Goal: Communication & Community: Answer question/provide support

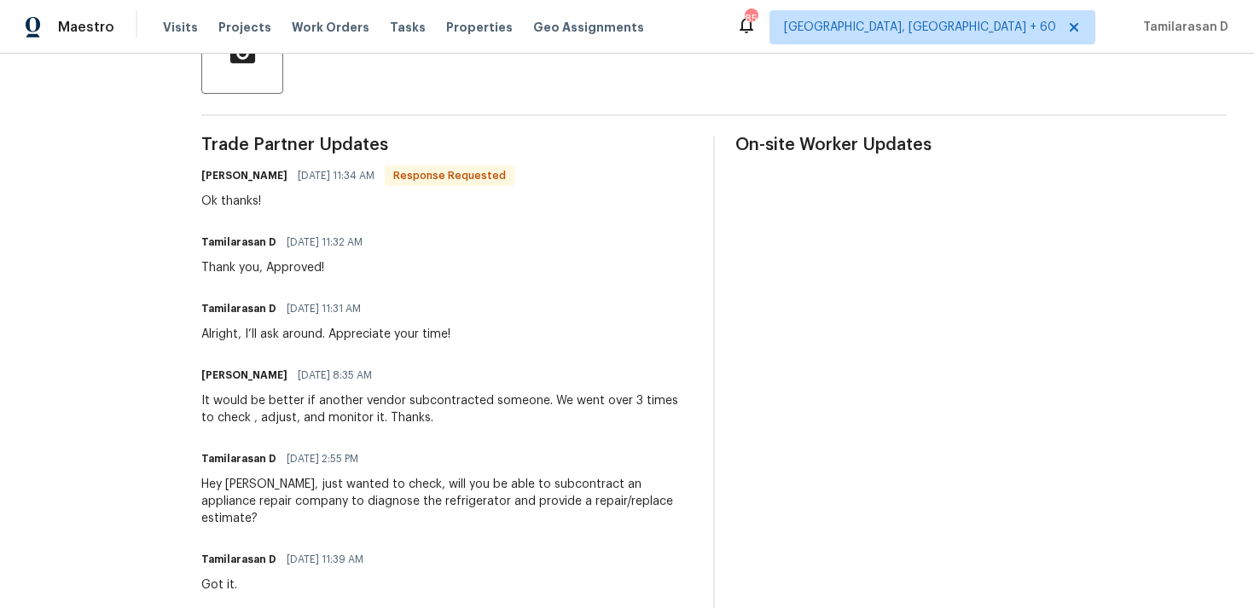
scroll to position [18, 0]
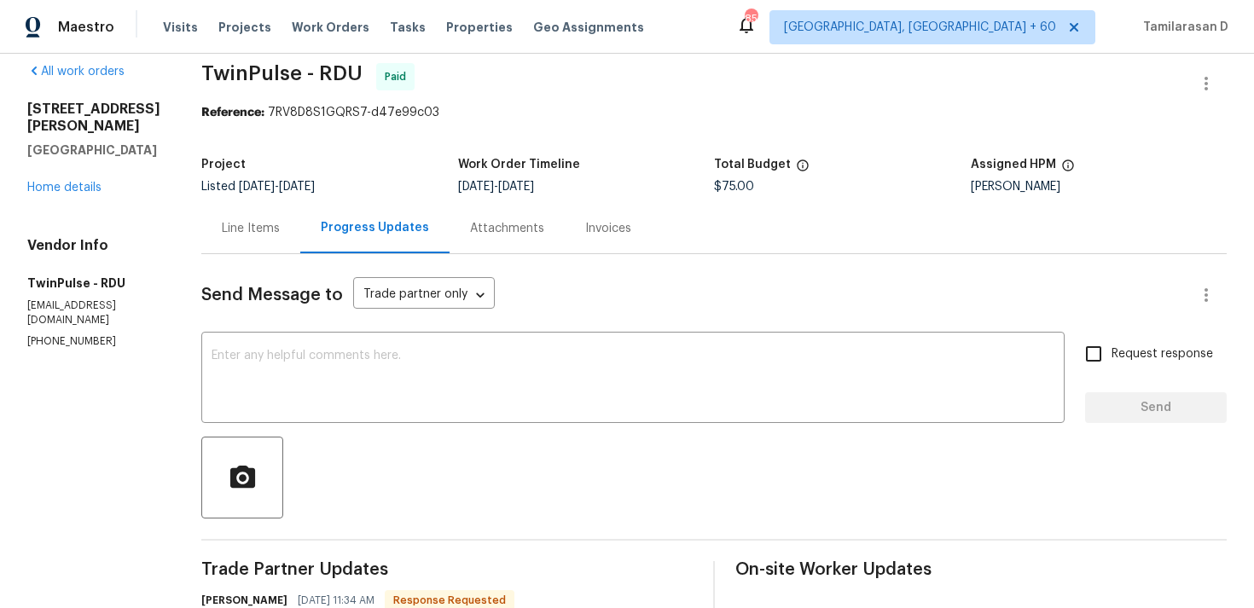
click at [238, 235] on div "Line Items" at bounding box center [251, 228] width 58 height 17
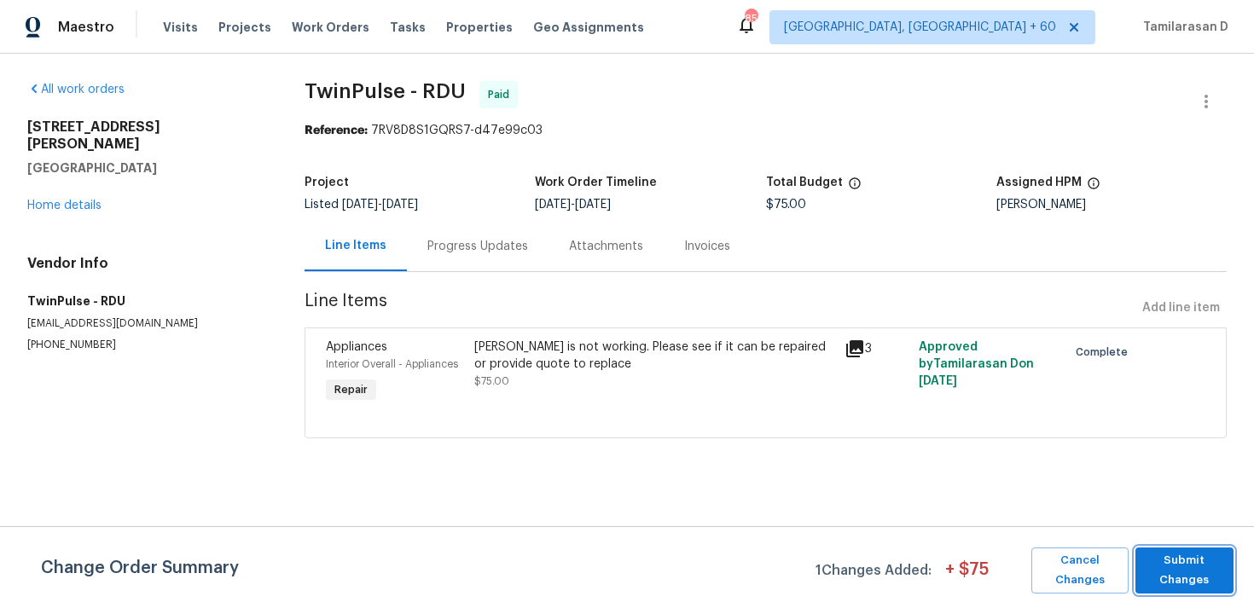
click at [1180, 567] on span "Submit Changes" at bounding box center [1184, 570] width 81 height 39
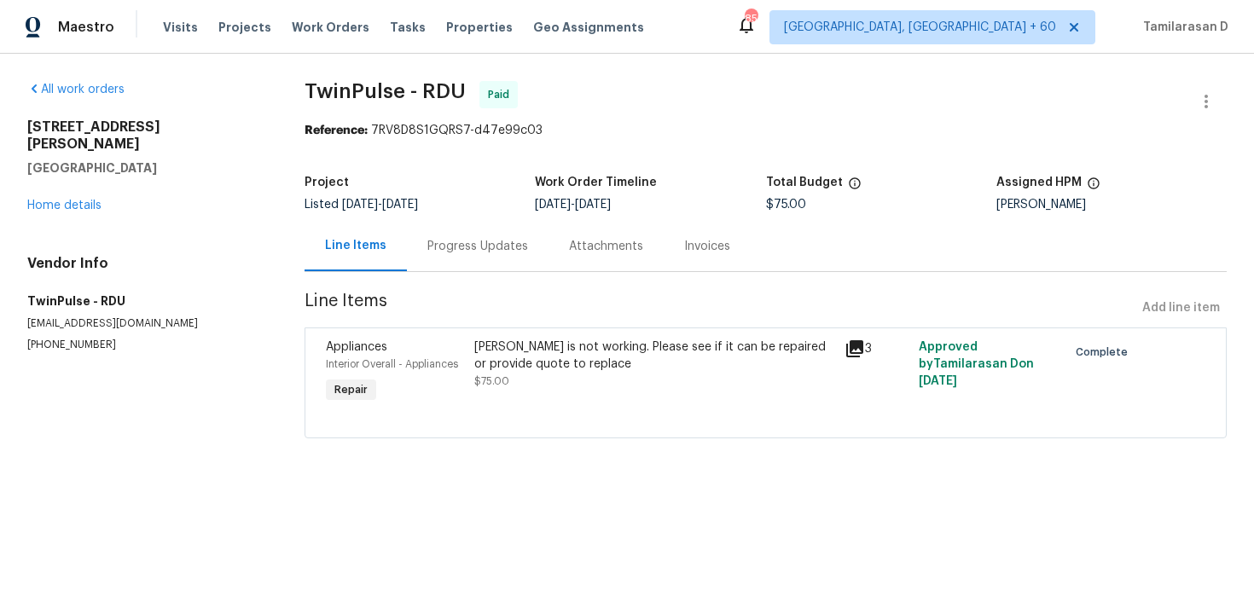
click at [51, 177] on div "3205 Marita Dr Fayetteville, NC 28301 Home details" at bounding box center [145, 167] width 236 height 96
click at [57, 200] on link "Home details" at bounding box center [64, 206] width 74 height 12
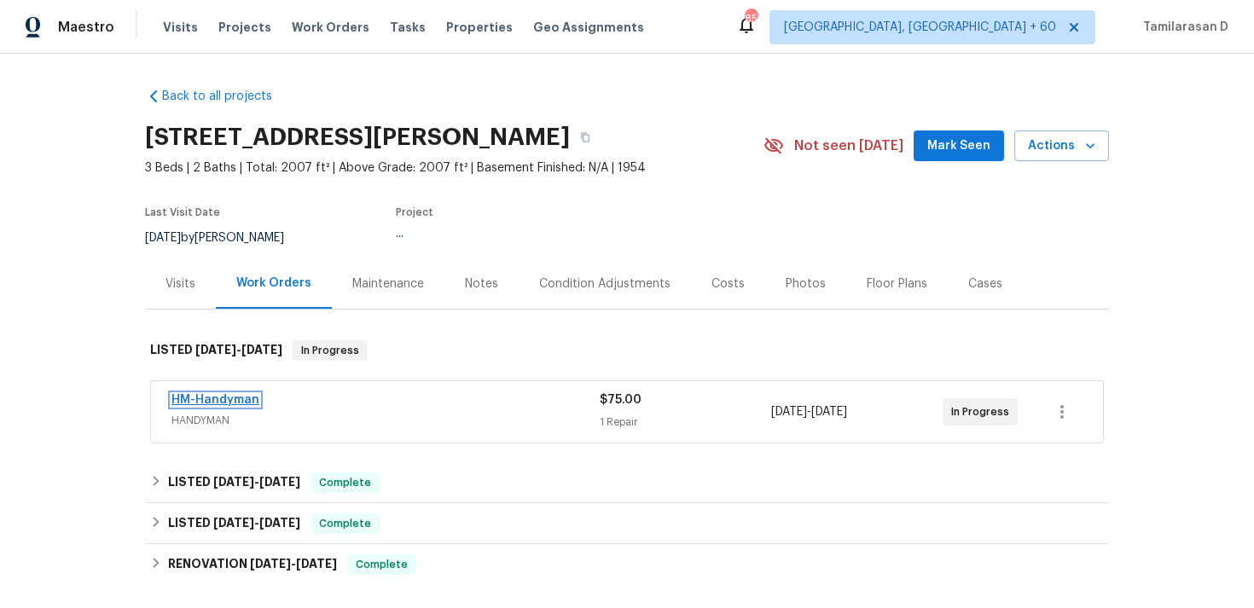
click at [220, 398] on link "HM-Handyman" at bounding box center [215, 400] width 88 height 12
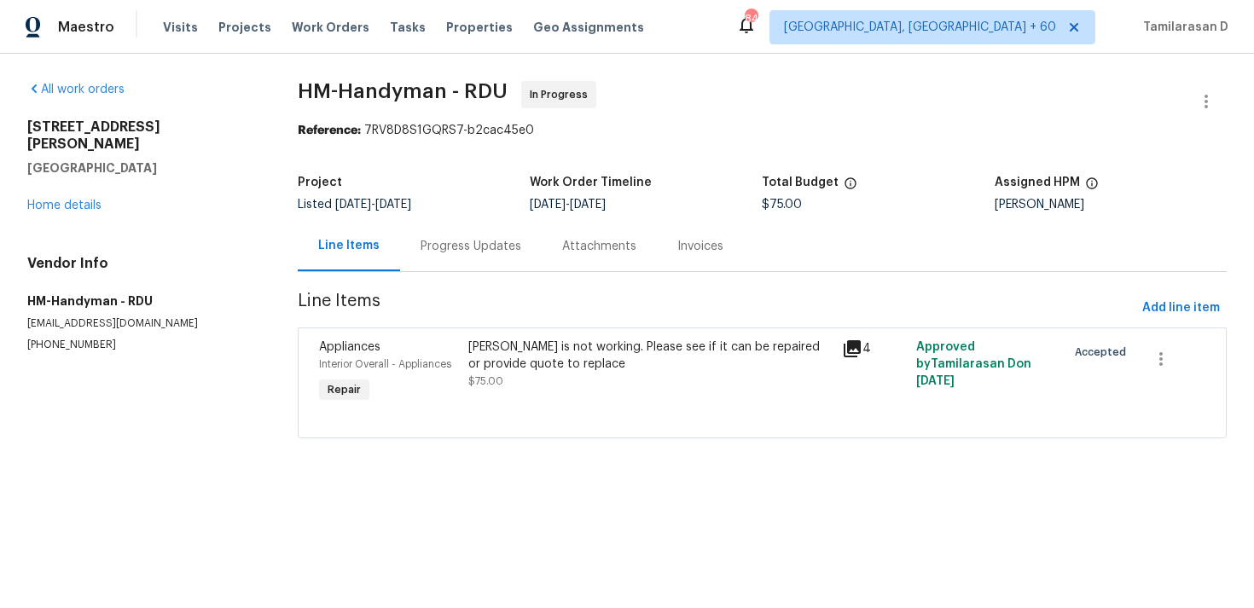
click at [436, 250] on div "Progress Updates" at bounding box center [471, 246] width 101 height 17
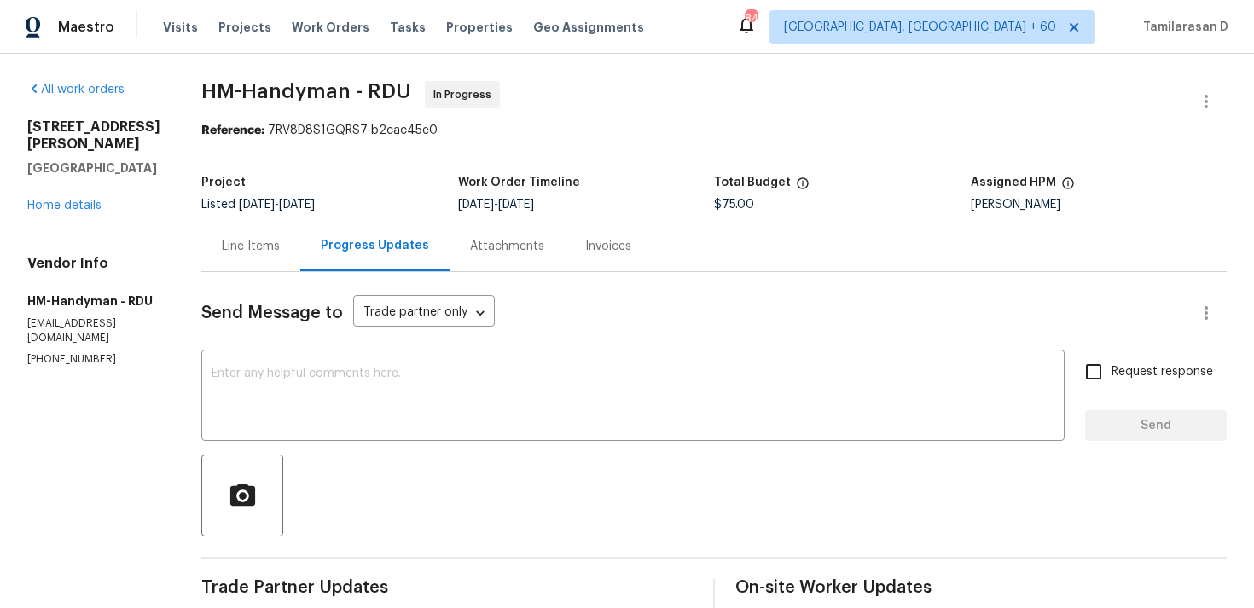
scroll to position [198, 0]
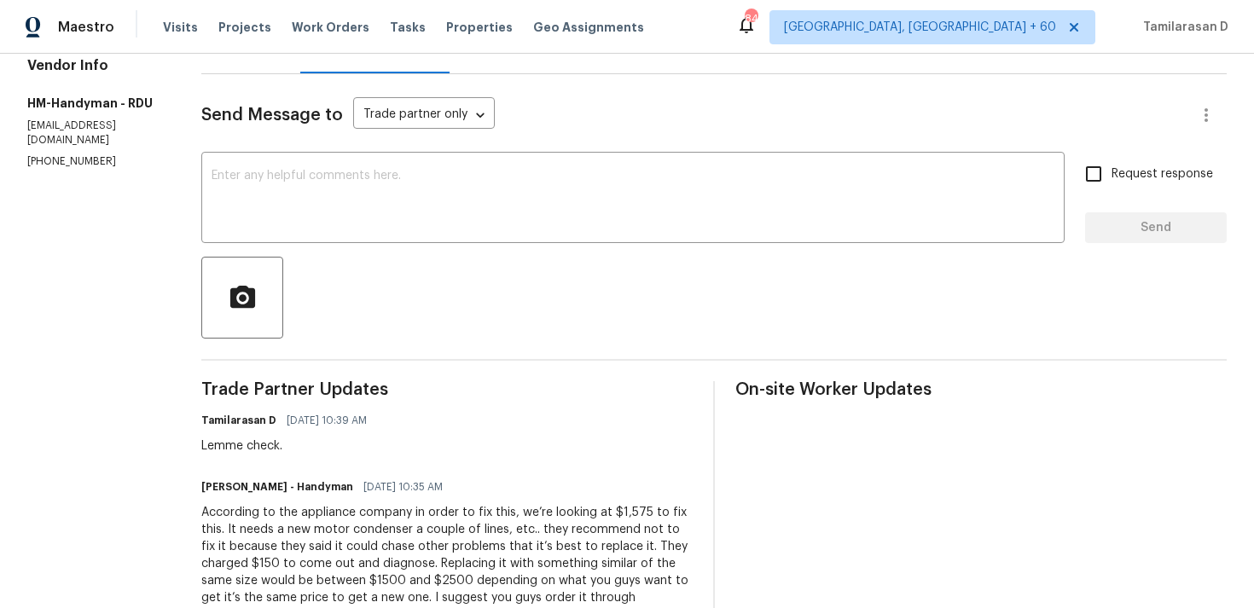
click at [302, 139] on div "Send Message to Trade partner only Trade partner only ​ x ​ Request response Se…" at bounding box center [714, 543] width 1026 height 939
click at [295, 171] on textarea at bounding box center [633, 200] width 843 height 60
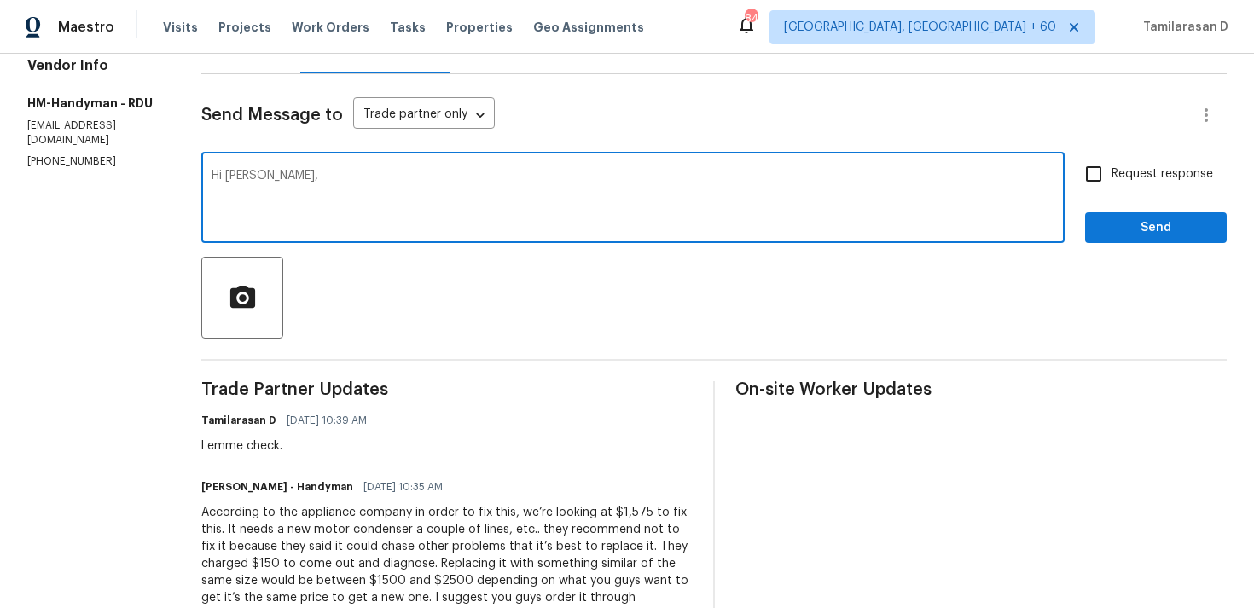
paste textarea "could you please confirm the dimension Length, width and Depth."
click at [681, 172] on textarea "Hi Joe, could you please confirm the dimension Length, width and Depth." at bounding box center [633, 200] width 843 height 60
click at [772, 176] on textarea "Hi Joe, could you please confirm the dimension Length, width and Depth for the …" at bounding box center [633, 200] width 843 height 60
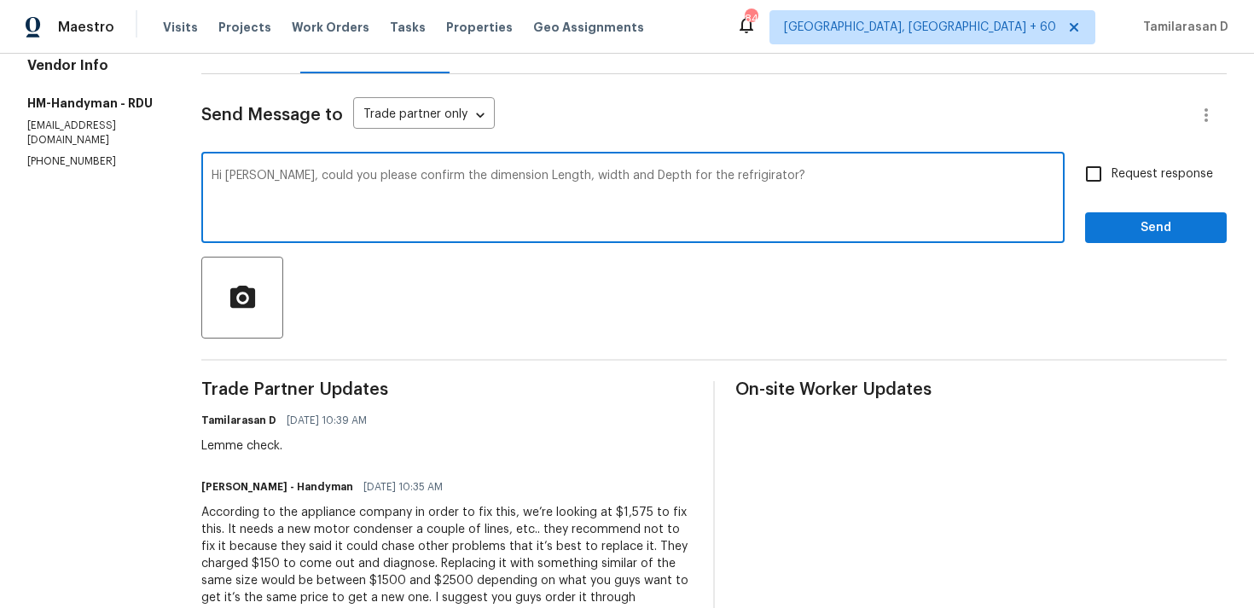
click at [721, 175] on textarea "Hi Joe, could you please confirm the dimension Length, width and Depth for the …" at bounding box center [633, 200] width 843 height 60
click at [675, 173] on textarea "Hi Joe, could you please confirm the dimension Length, width and Depth for the …" at bounding box center [633, 200] width 843 height 60
click at [366, 175] on textarea "Hi Joe, could you please confirm the dimension Length, width and Depth for the …" at bounding box center [633, 200] width 843 height 60
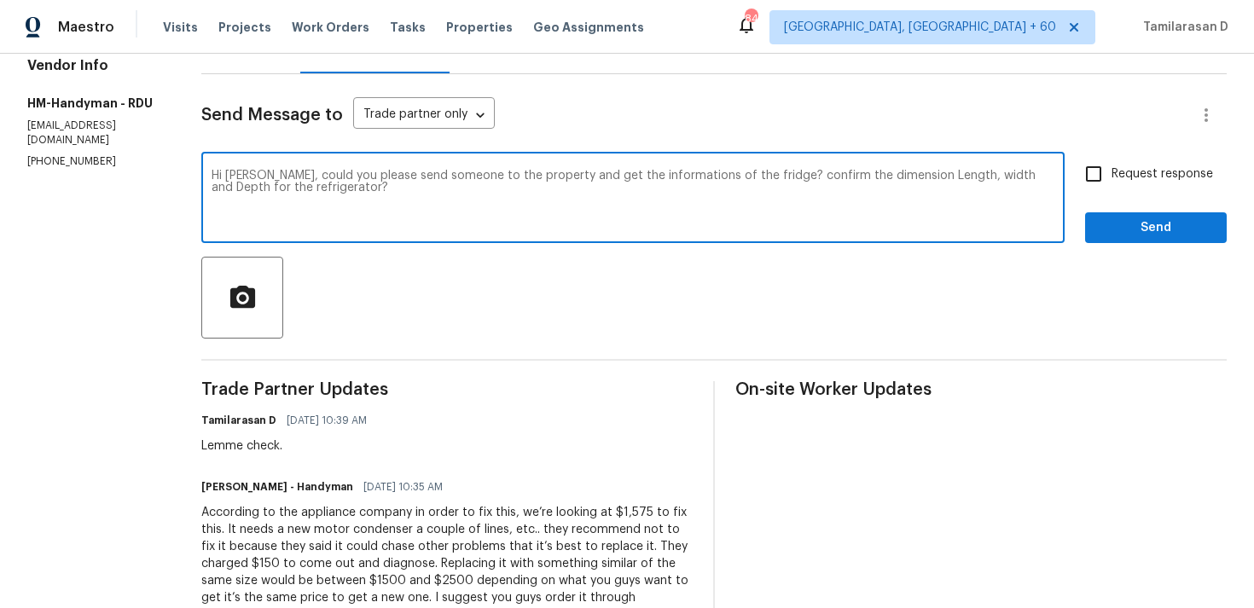
drag, startPoint x: 758, startPoint y: 178, endPoint x: 822, endPoint y: 178, distance: 64.8
click at [822, 178] on textarea "Hi Joe, could you please send someone to the property and get the informations …" at bounding box center [633, 200] width 843 height 60
click at [848, 202] on textarea "Hi Joe, could you please send someone to the property and get the informations …" at bounding box center [633, 200] width 843 height 60
click at [230, 166] on div "Hi Joe, could you please send someone to the property and get the informations …" at bounding box center [632, 199] width 863 height 87
click at [298, 203] on textarea "Hi Joe, could you please send someone to the property and get the informations …" at bounding box center [633, 200] width 843 height 60
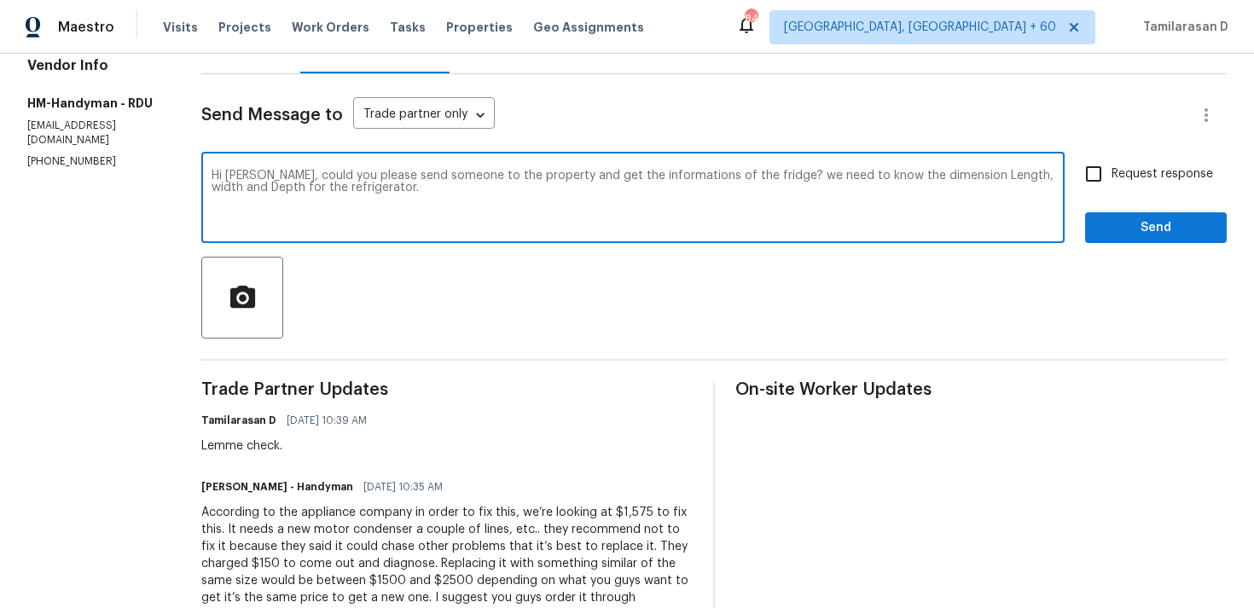
click at [298, 203] on textarea "Hi Joe, could you please send someone to the property and get the informations …" at bounding box center [633, 200] width 843 height 60
paste textarea "send someone over to the property to grab the fridge details? We need the dimen…"
click at [821, 167] on div "Hi Joe, could you send someone over to the property to grab the fridge details?…" at bounding box center [632, 199] width 863 height 87
click at [822, 174] on textarea "Hi Joe, could you send someone over to the property to grab the fridge details?…" at bounding box center [633, 200] width 843 height 60
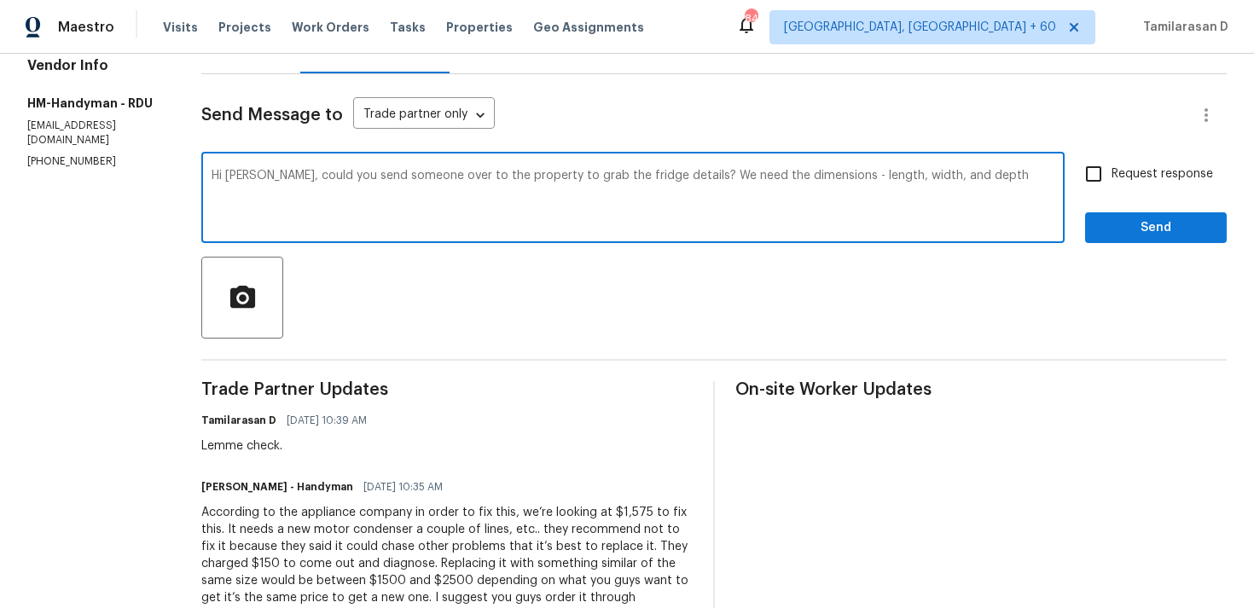
click at [981, 163] on div "Hi Joe, could you send someone over to the property to grab the fridge details?…" at bounding box center [632, 199] width 863 height 87
click at [985, 177] on textarea "Hi Joe, could you send someone over to the property to grab the fridge details?…" at bounding box center [633, 200] width 843 height 60
click at [556, 183] on textarea "Hi Joe, could you send someone over to the property to grab the fridge details?…" at bounding box center [633, 200] width 843 height 60
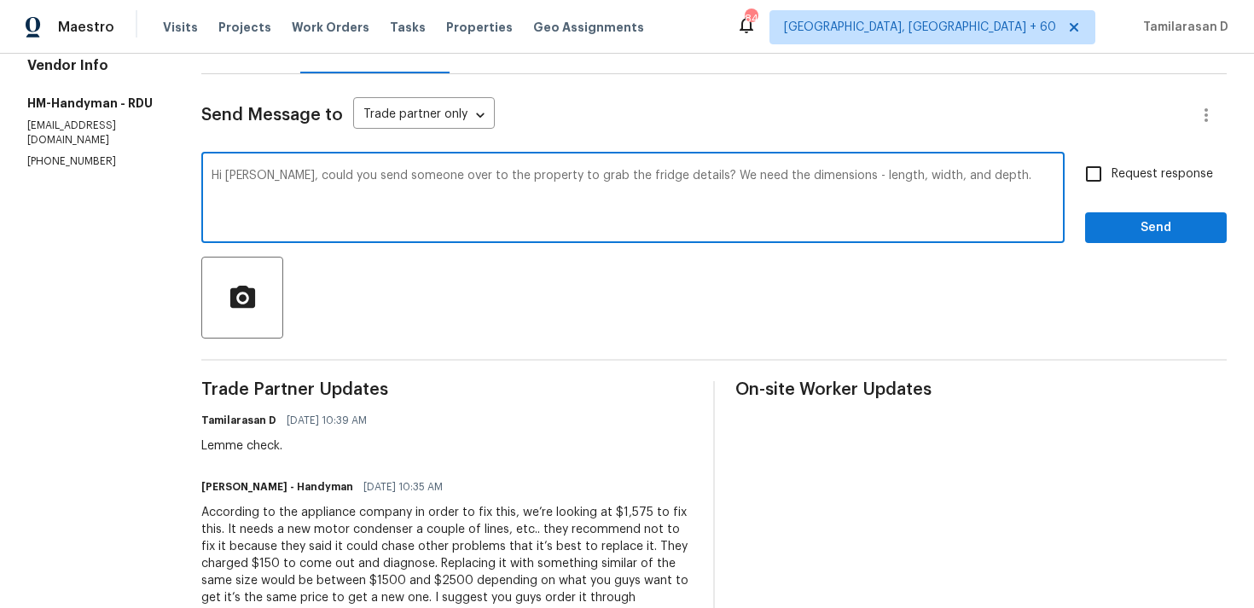
click at [820, 219] on textarea "Hi Joe, could you send someone over to the property to grab the fridge details?…" at bounding box center [633, 200] width 843 height 60
type textarea "Hi Joe, could you send someone over to the property to grab the fridge details?…"
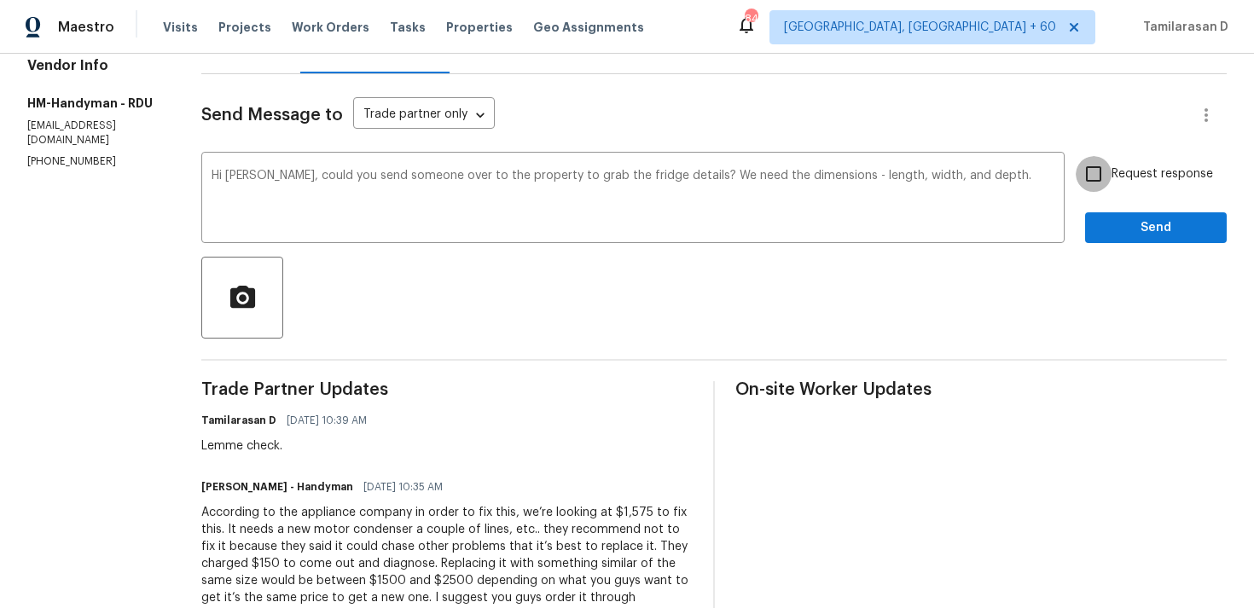
click at [1096, 170] on input "Request response" at bounding box center [1094, 174] width 36 height 36
checkbox input "true"
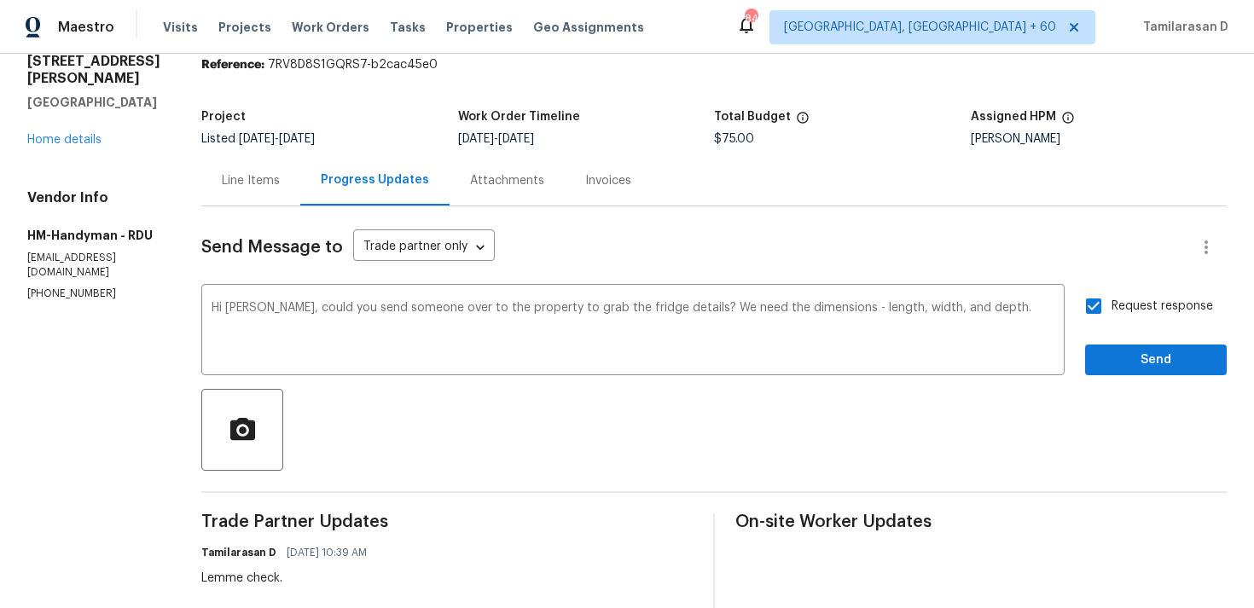
scroll to position [0, 0]
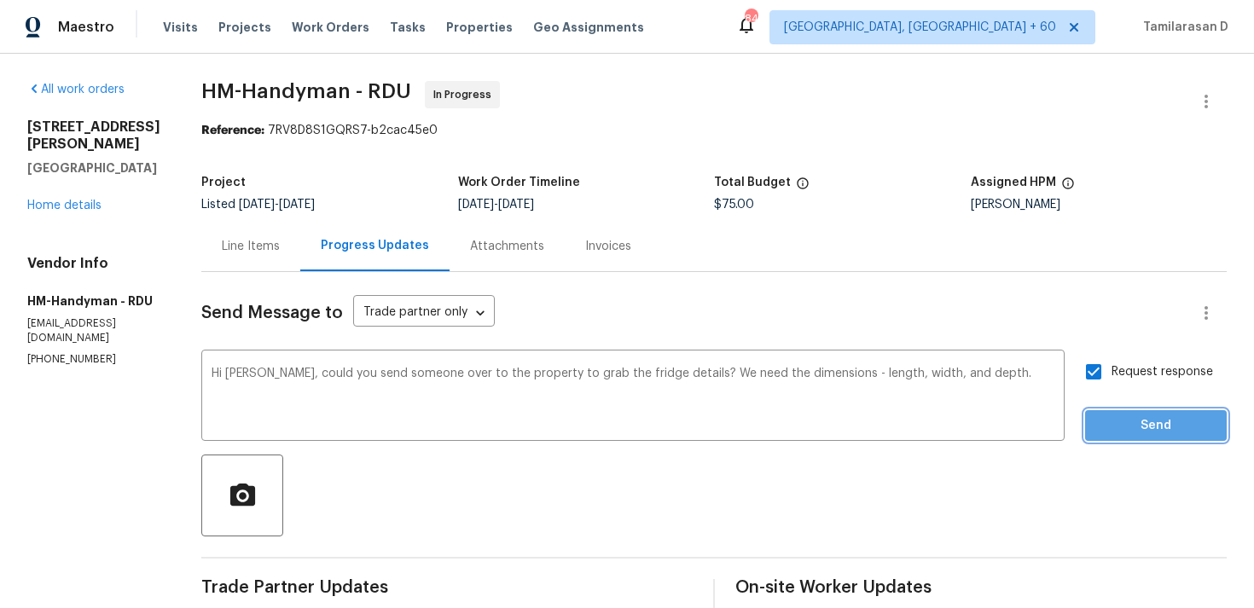
click at [1126, 431] on span "Send" at bounding box center [1156, 426] width 114 height 21
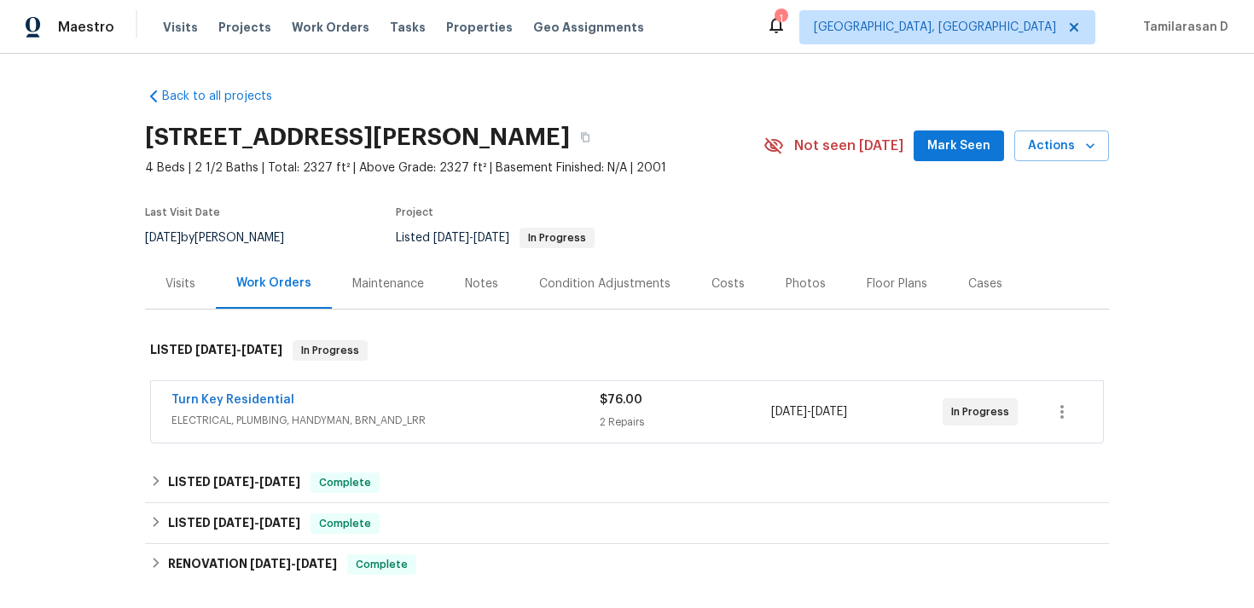
click at [328, 404] on div "Turn Key Residential" at bounding box center [385, 402] width 428 height 20
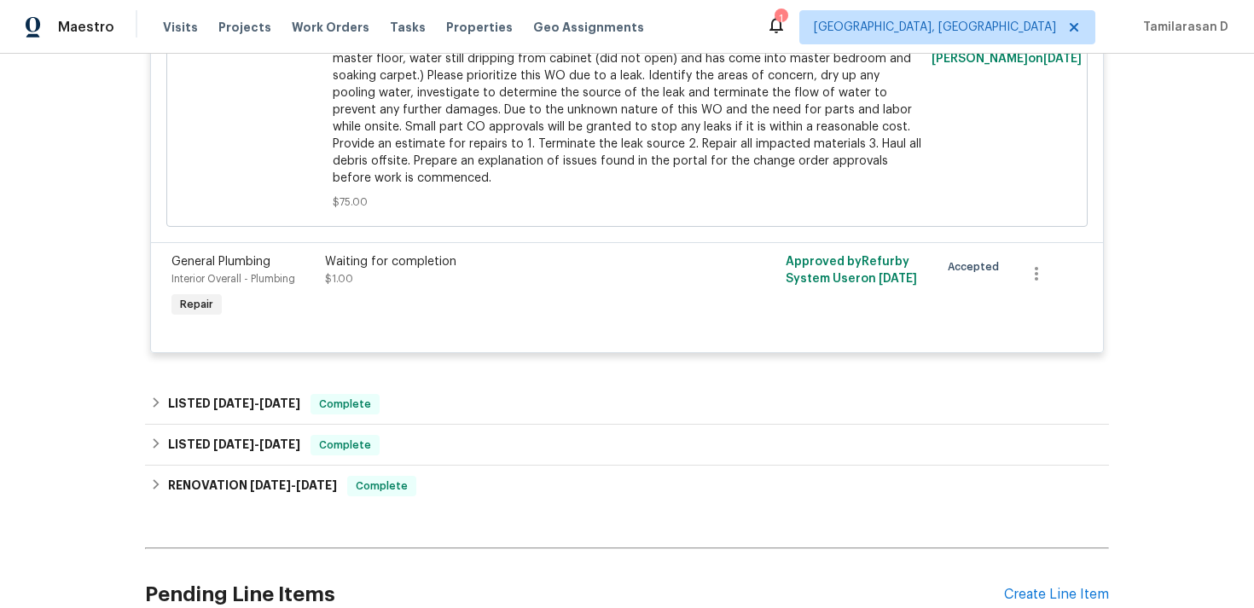
scroll to position [745, 0]
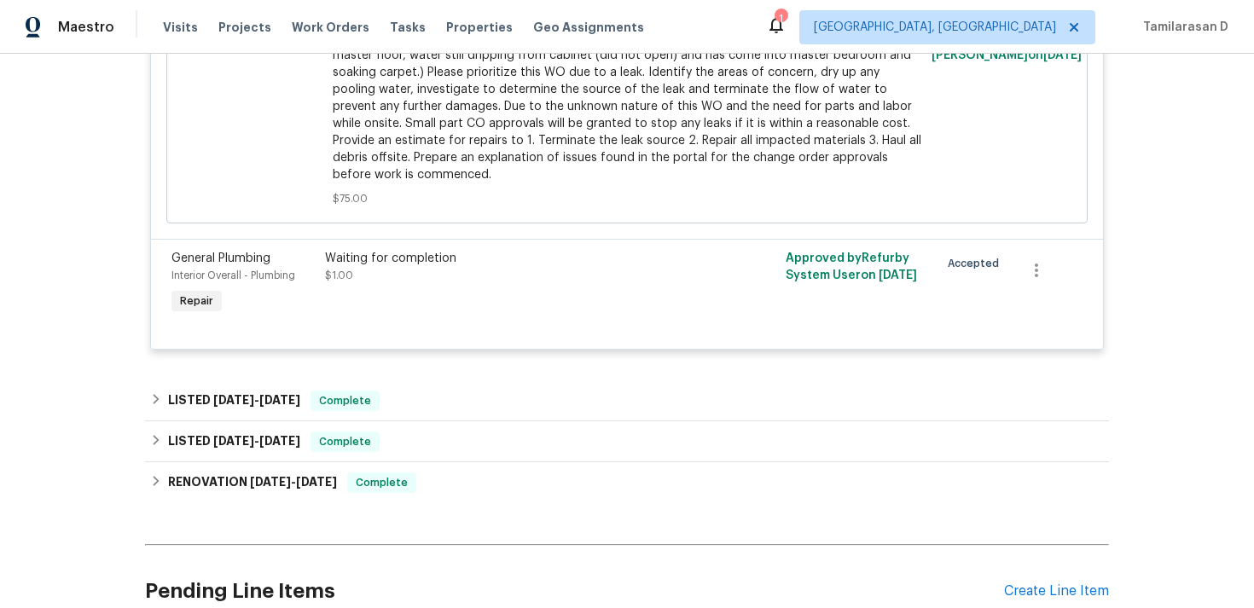
click at [422, 271] on div "Waiting for completion $1.00" at bounding box center [512, 284] width 384 height 78
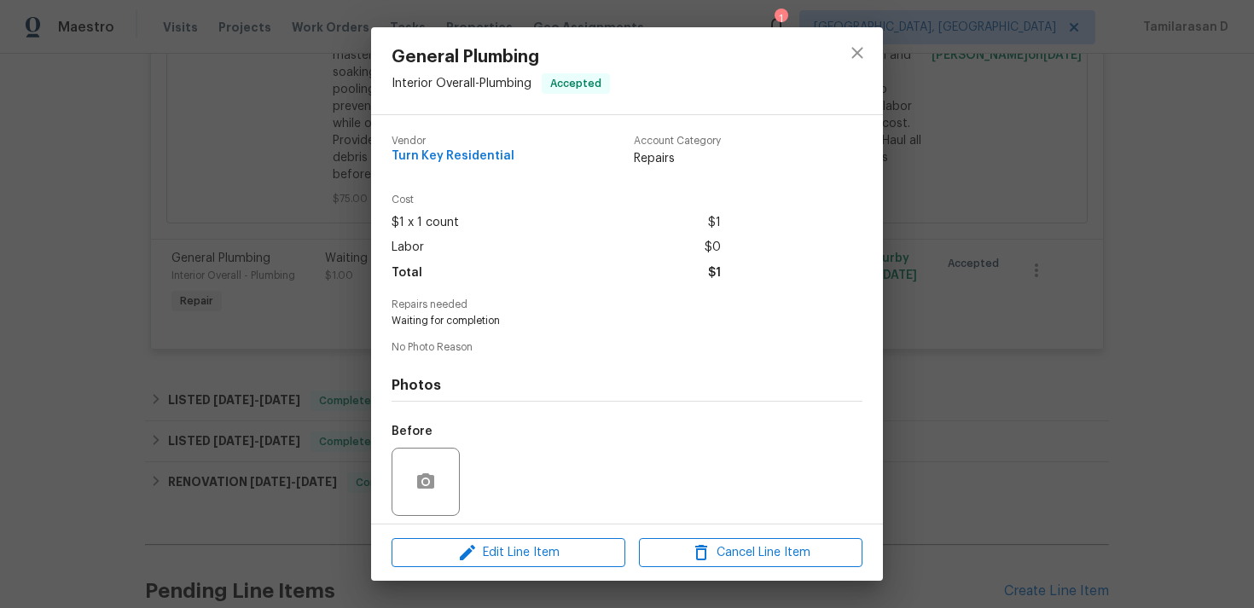
click at [281, 249] on div "General Plumbing Interior Overall - Plumbing Accepted Vendor Turn Key Residenti…" at bounding box center [627, 304] width 1254 height 608
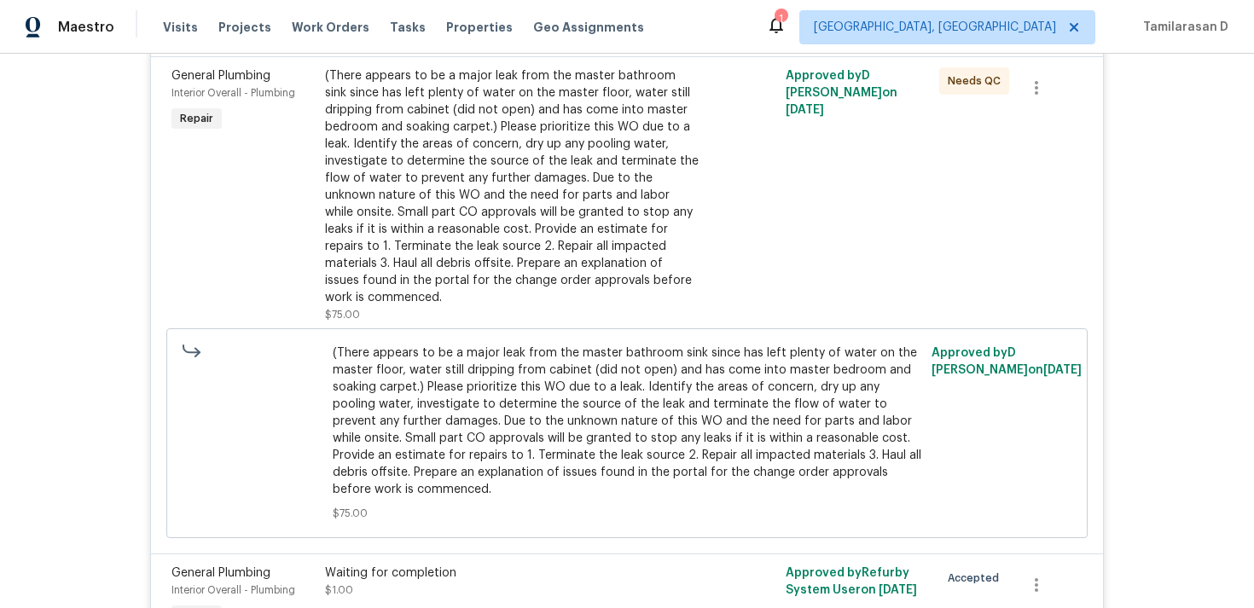
scroll to position [207, 0]
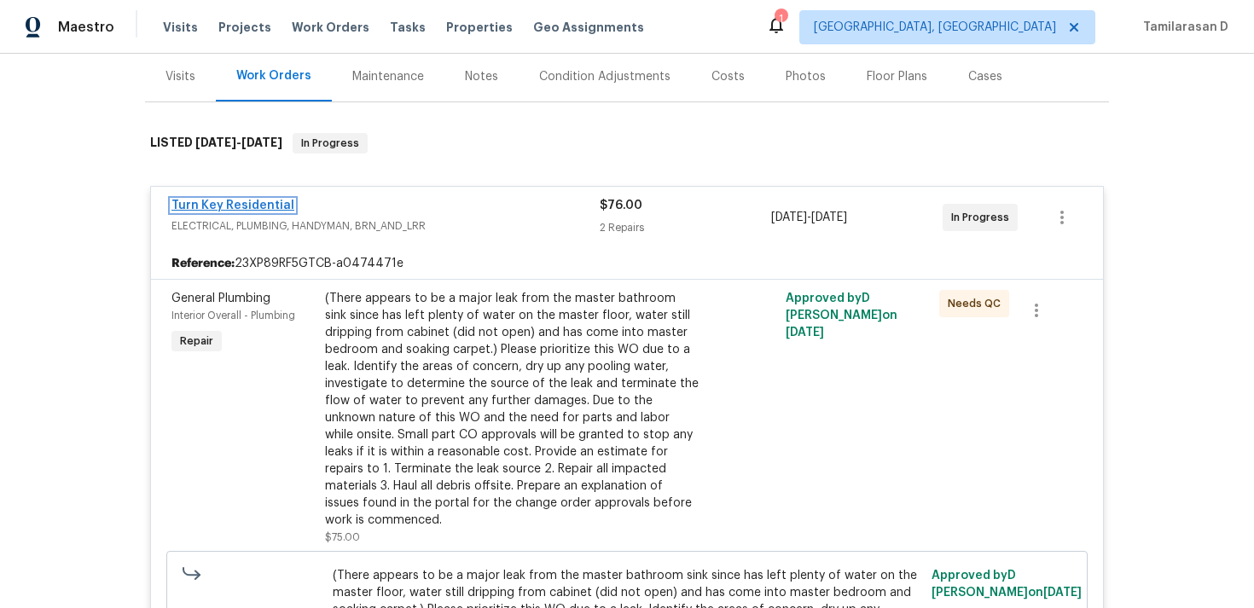
click at [239, 204] on link "Turn Key Residential" at bounding box center [232, 206] width 123 height 12
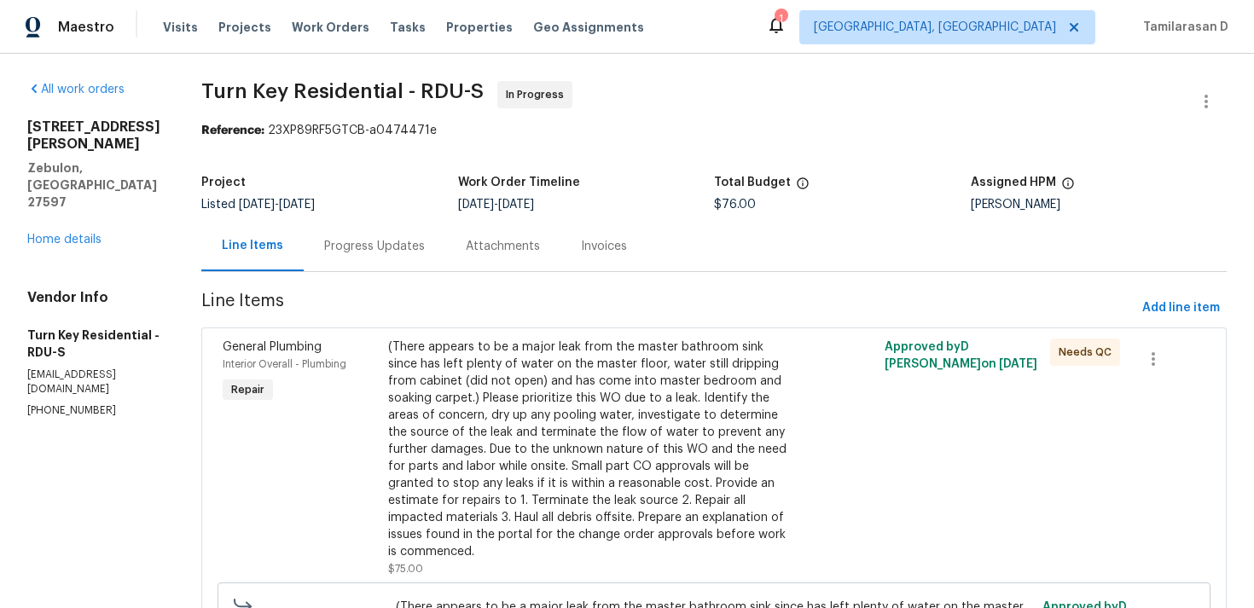
click at [425, 254] on div "Progress Updates" at bounding box center [374, 246] width 101 height 17
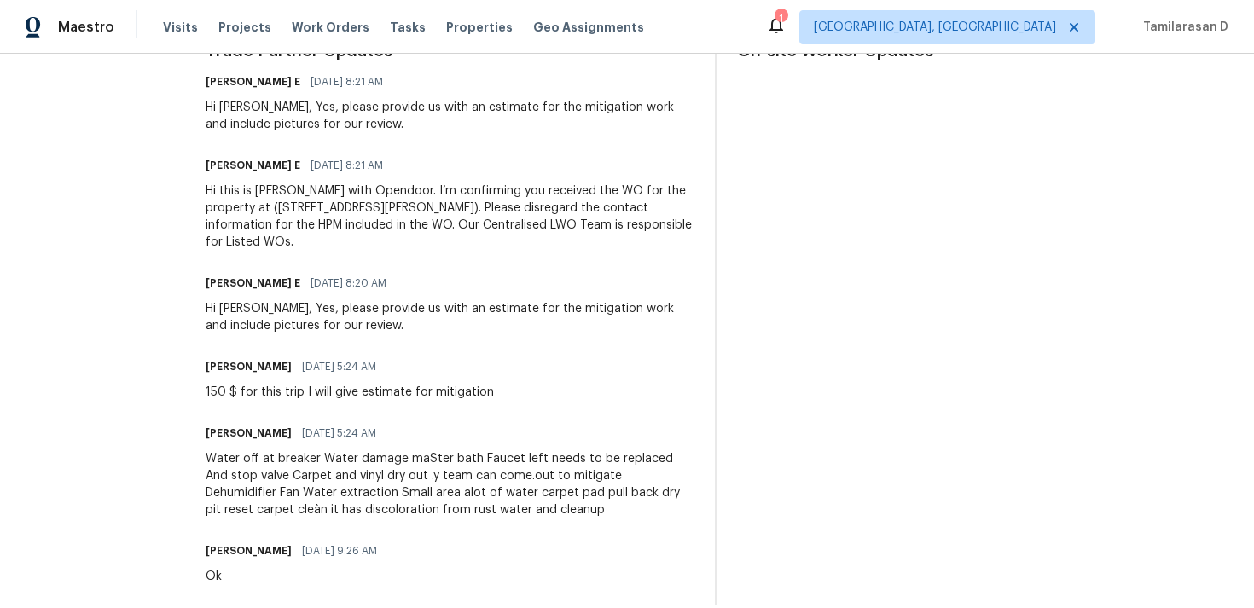
scroll to position [536, 0]
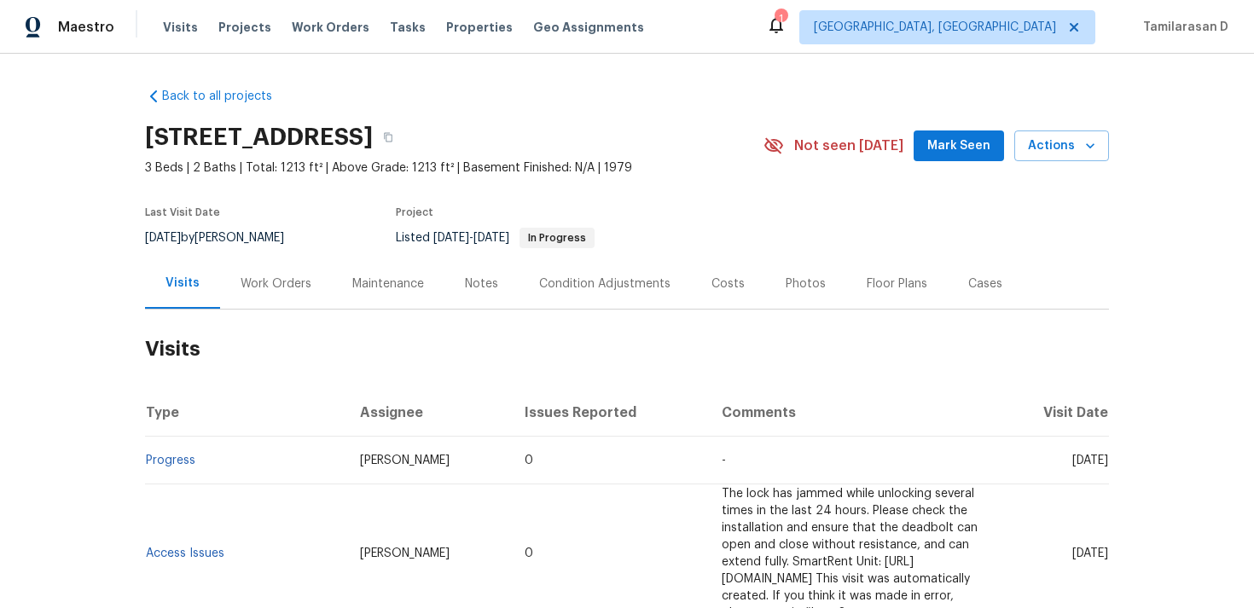
click at [304, 276] on div "Work Orders" at bounding box center [276, 284] width 71 height 17
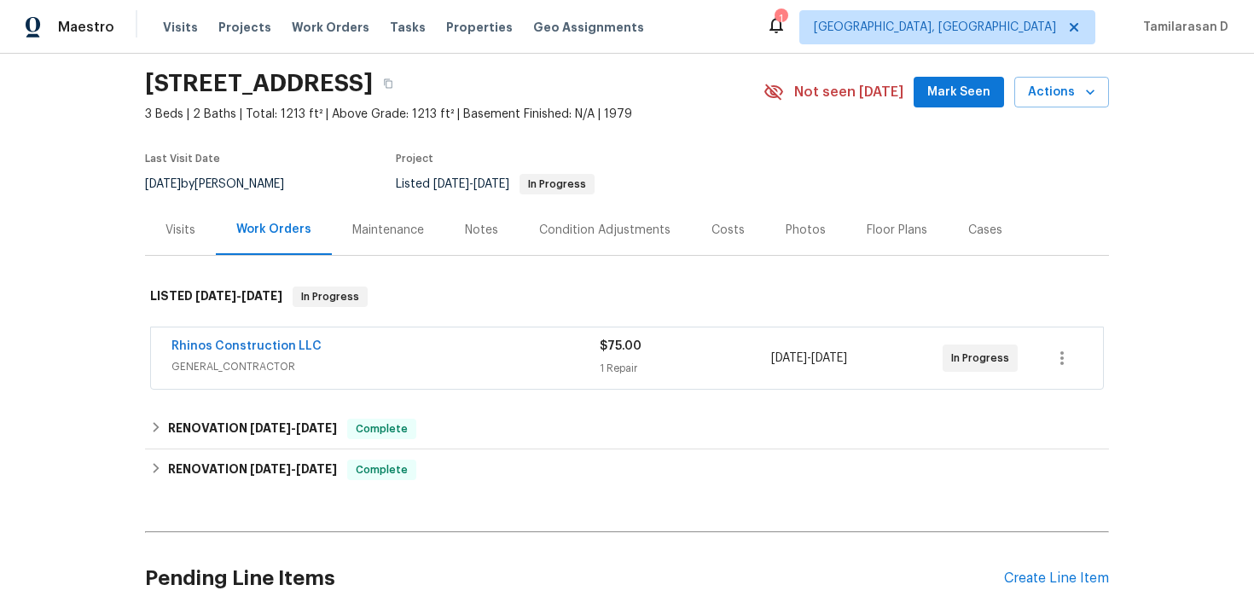
scroll to position [114, 0]
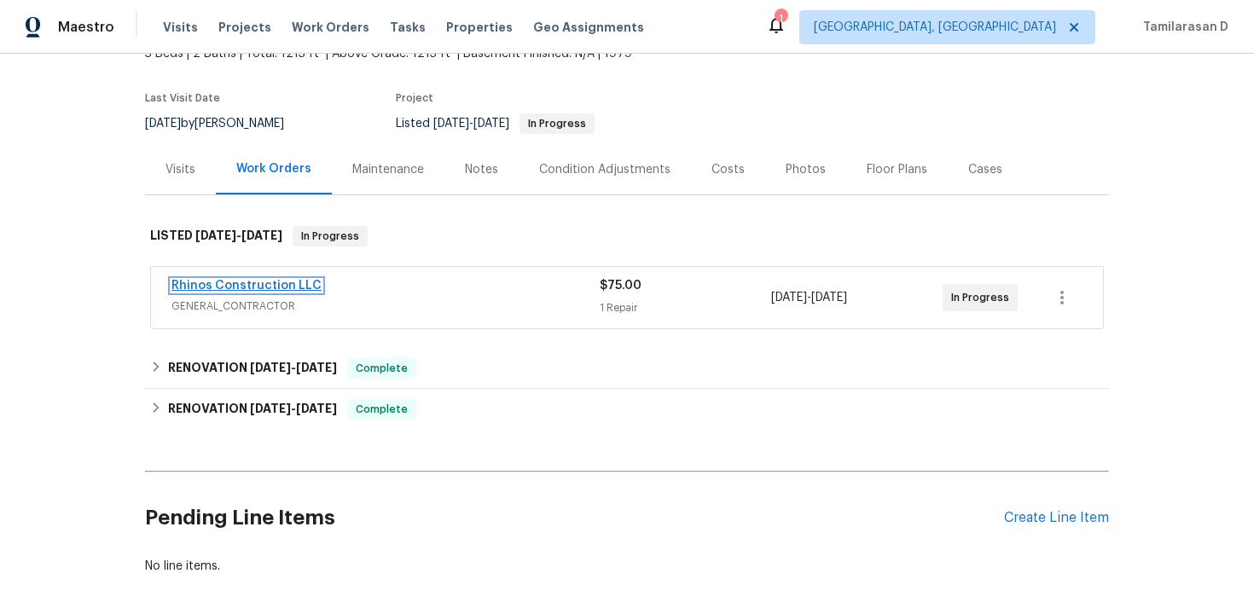
click at [298, 282] on link "Rhinos Construction LLC" at bounding box center [246, 286] width 150 height 12
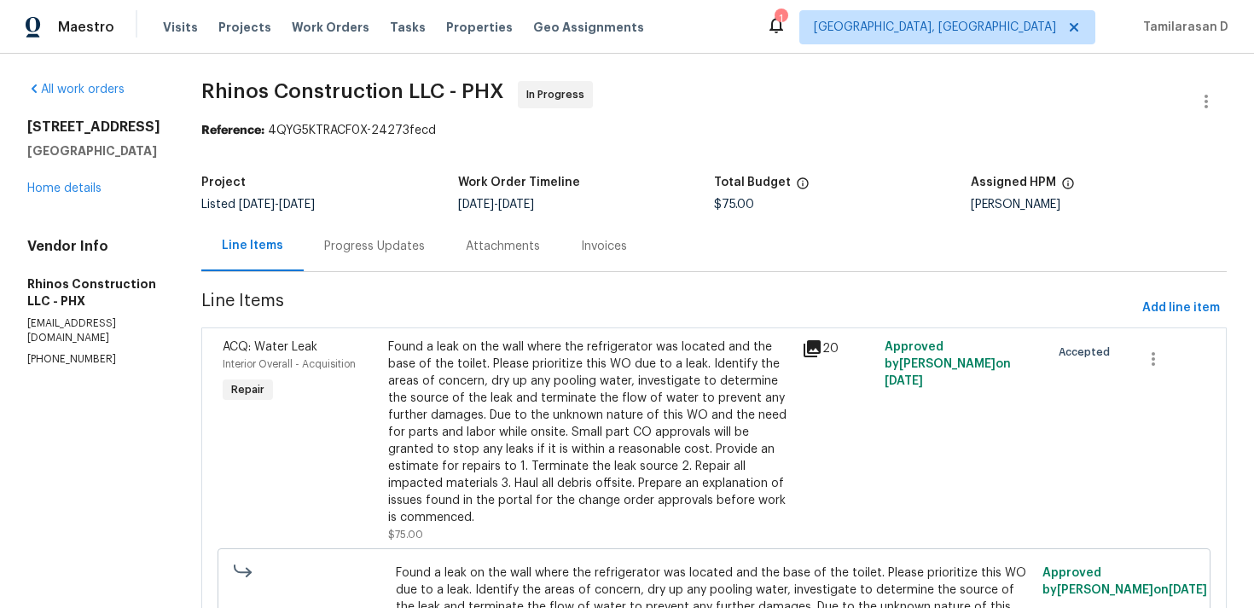
click at [381, 262] on div "Progress Updates" at bounding box center [375, 246] width 142 height 50
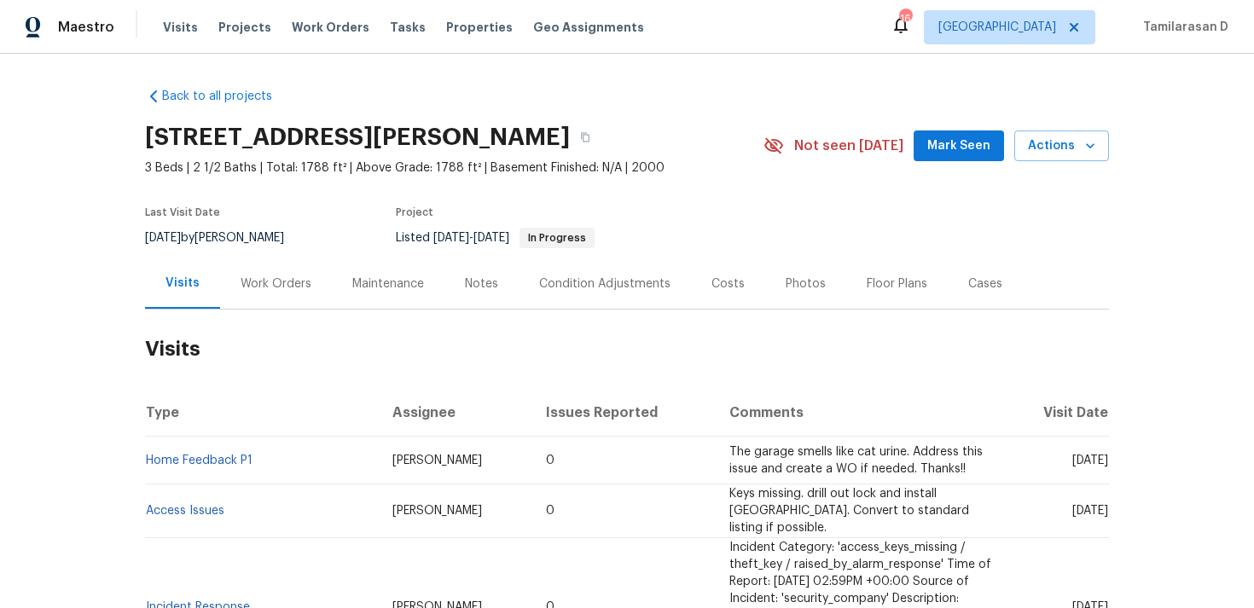
click at [257, 273] on div "Work Orders" at bounding box center [276, 284] width 112 height 50
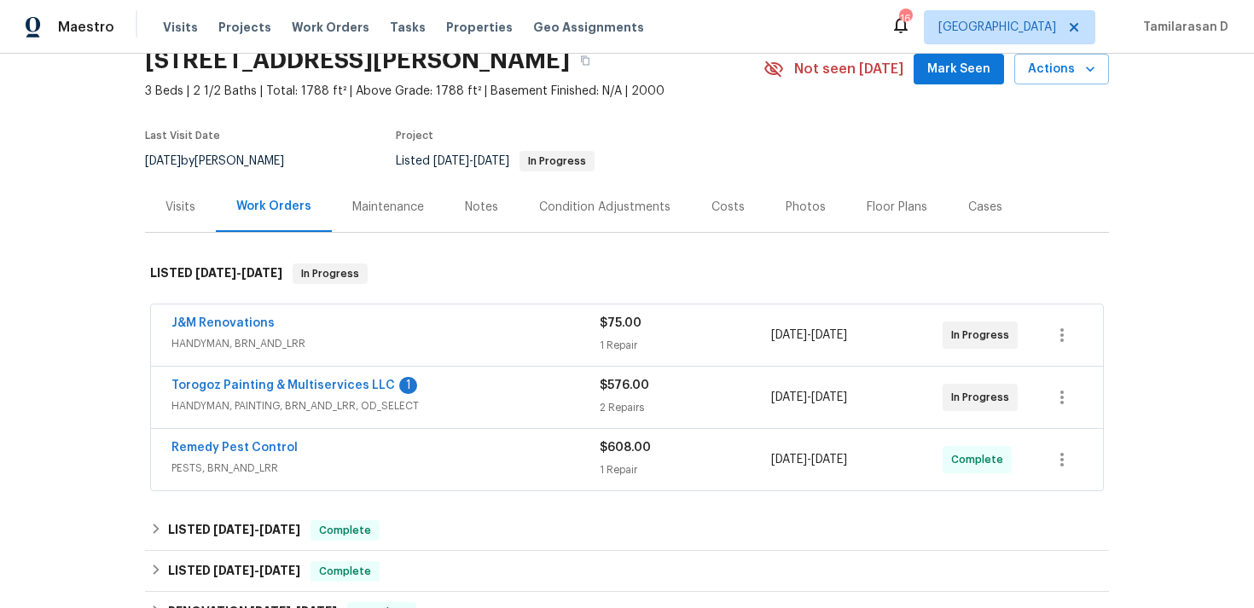
scroll to position [88, 0]
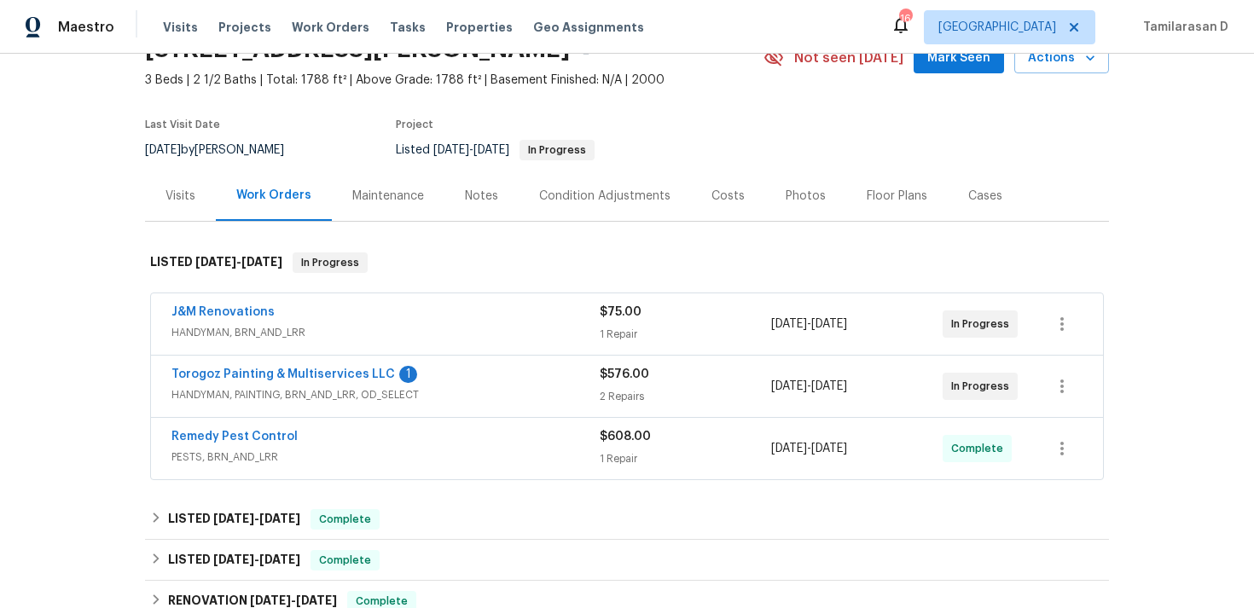
click at [441, 392] on span "HANDYMAN, PAINTING, BRN_AND_LRR, OD_SELECT" at bounding box center [385, 394] width 428 height 17
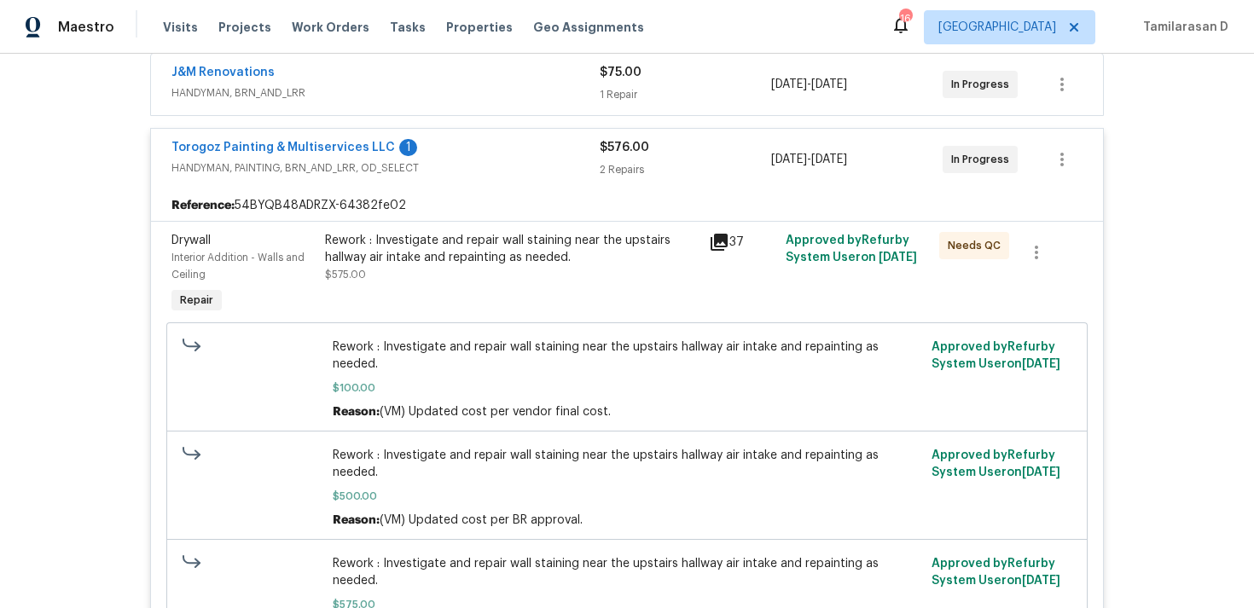
scroll to position [331, 0]
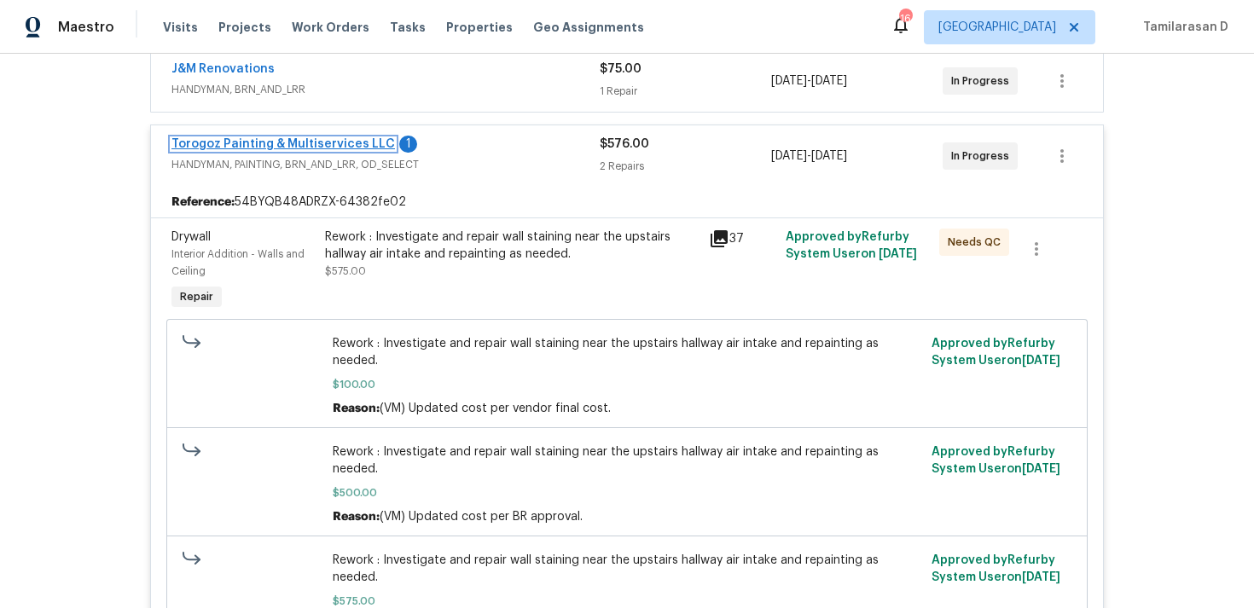
click at [322, 148] on link "Torogoz Painting & Multiservices LLC" at bounding box center [283, 144] width 224 height 12
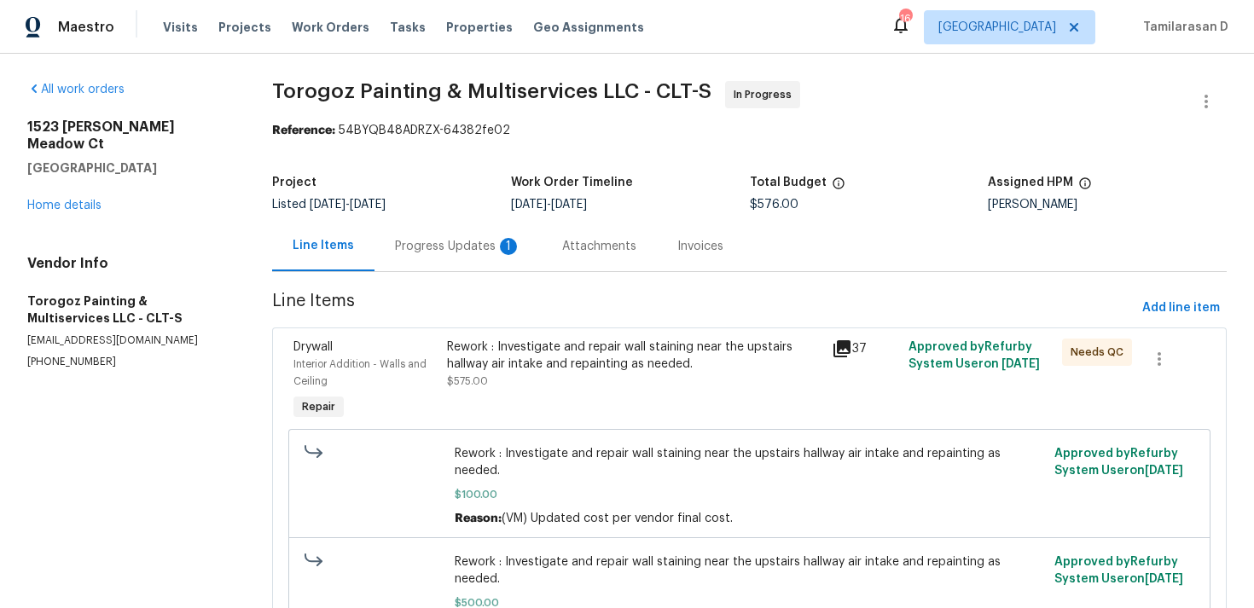
click at [437, 266] on div "Progress Updates 1" at bounding box center [458, 246] width 167 height 50
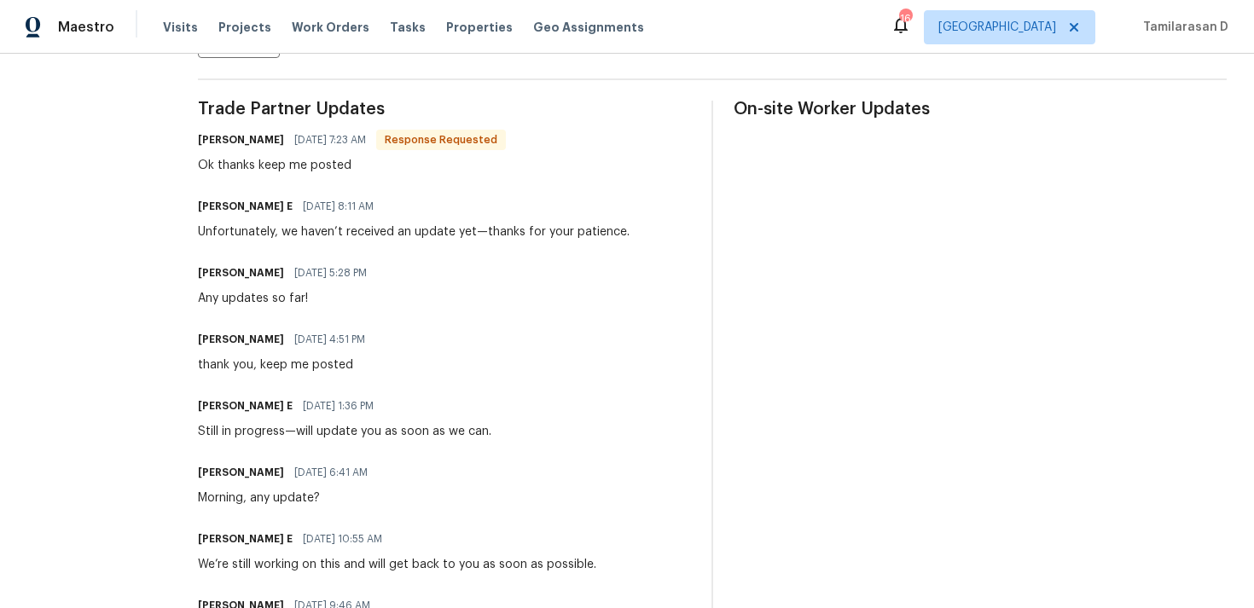
scroll to position [490, 0]
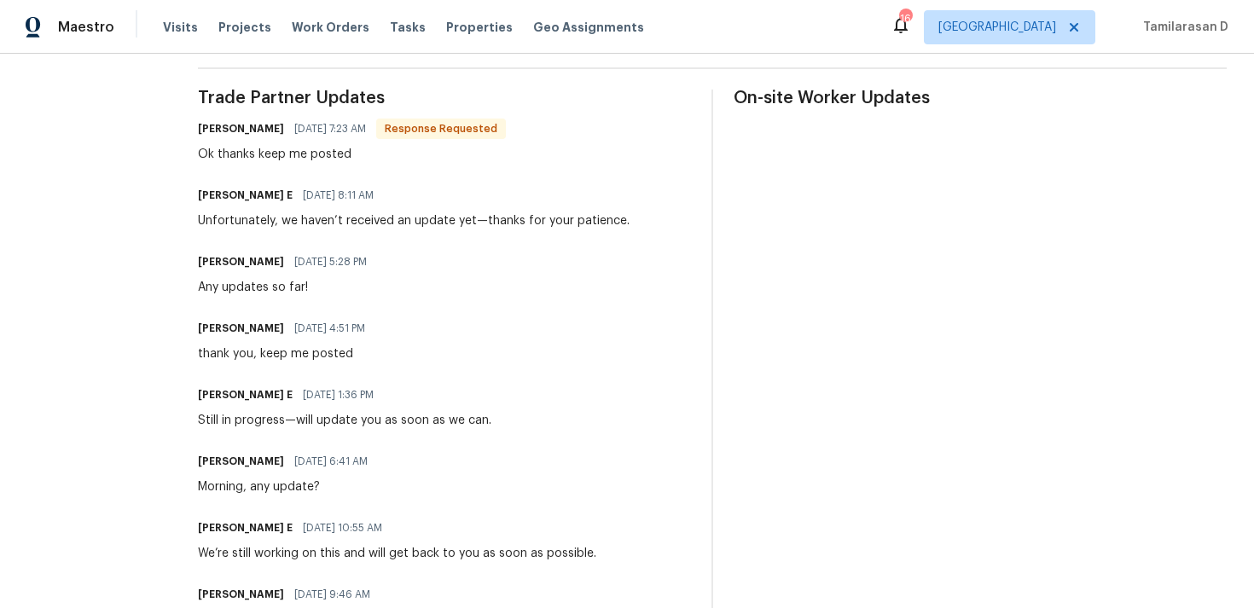
click at [394, 219] on div "Unfortunately, we haven’t received an update yet—thanks for your patience." at bounding box center [414, 220] width 432 height 17
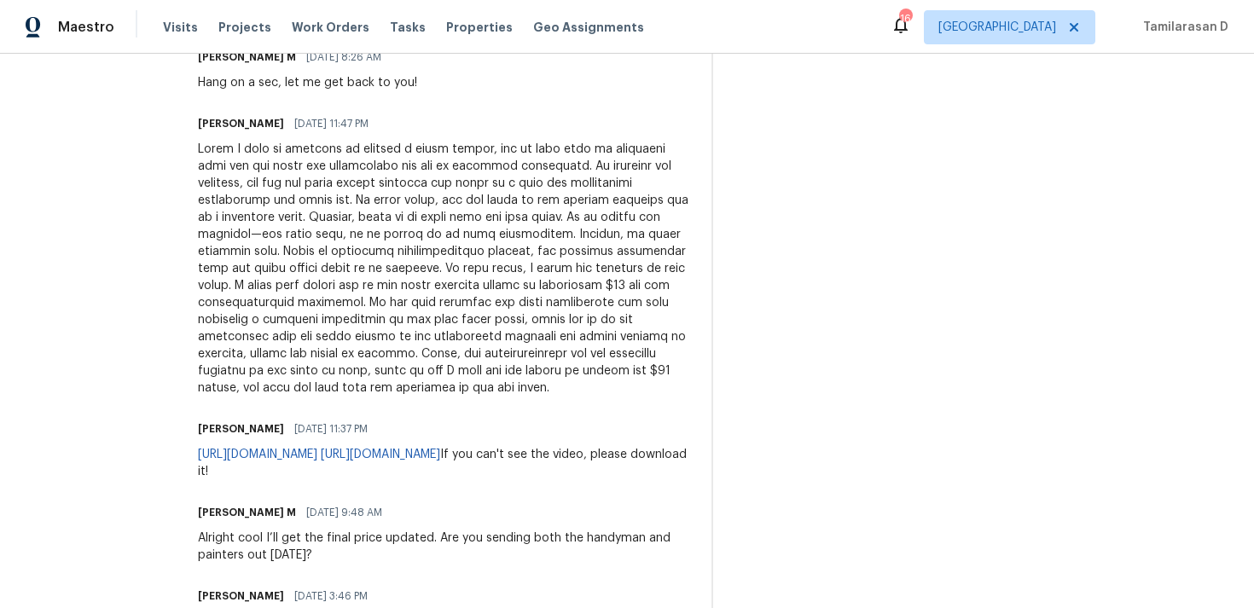
scroll to position [354, 0]
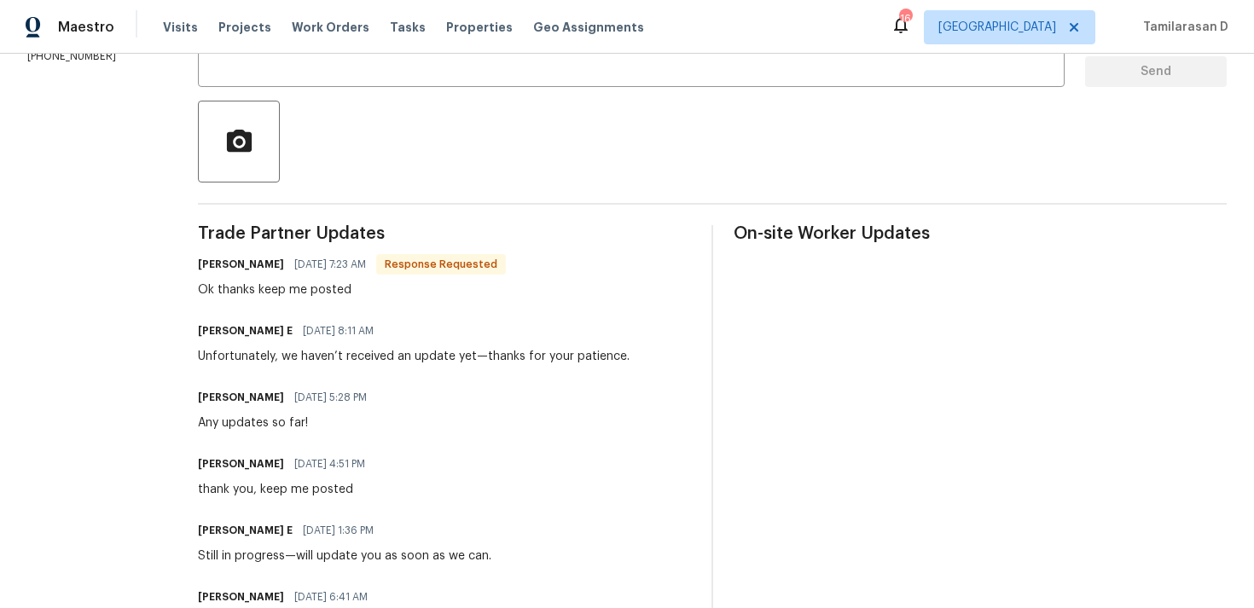
scroll to position [0, 0]
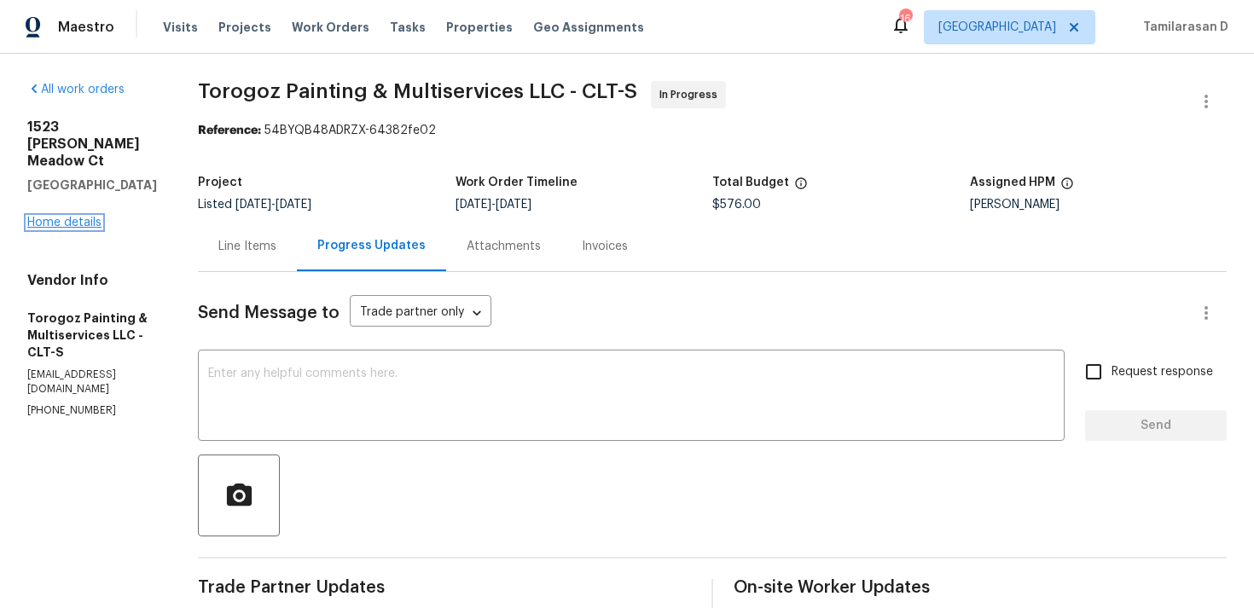
click at [77, 217] on link "Home details" at bounding box center [64, 223] width 74 height 12
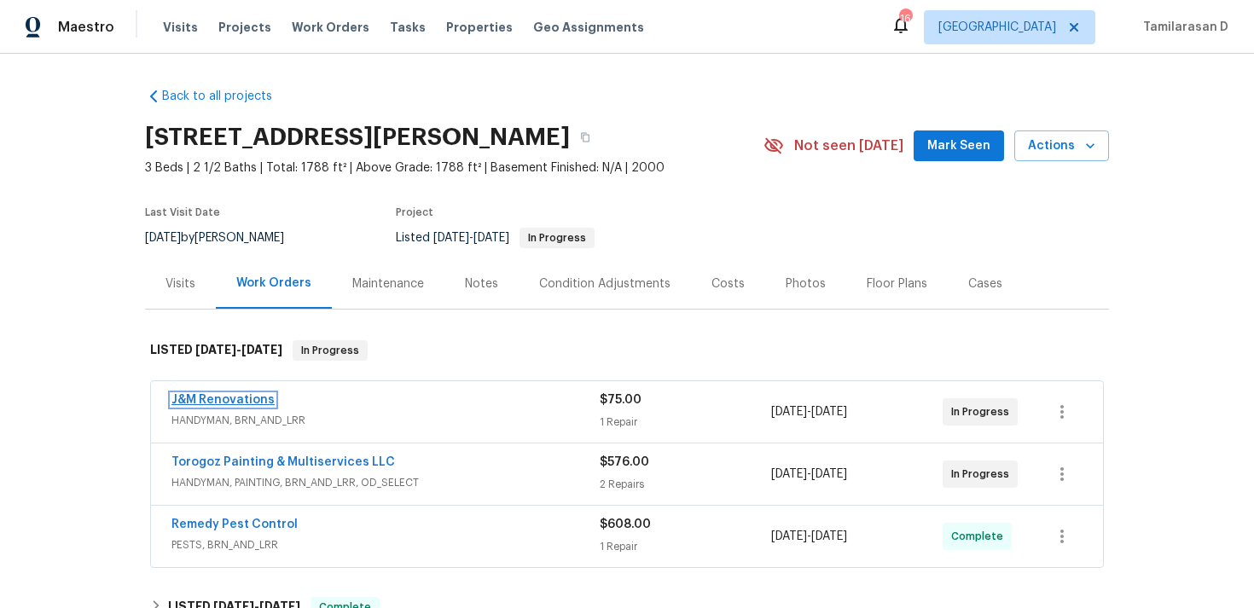
click at [247, 402] on link "J&M Renovations" at bounding box center [222, 400] width 103 height 12
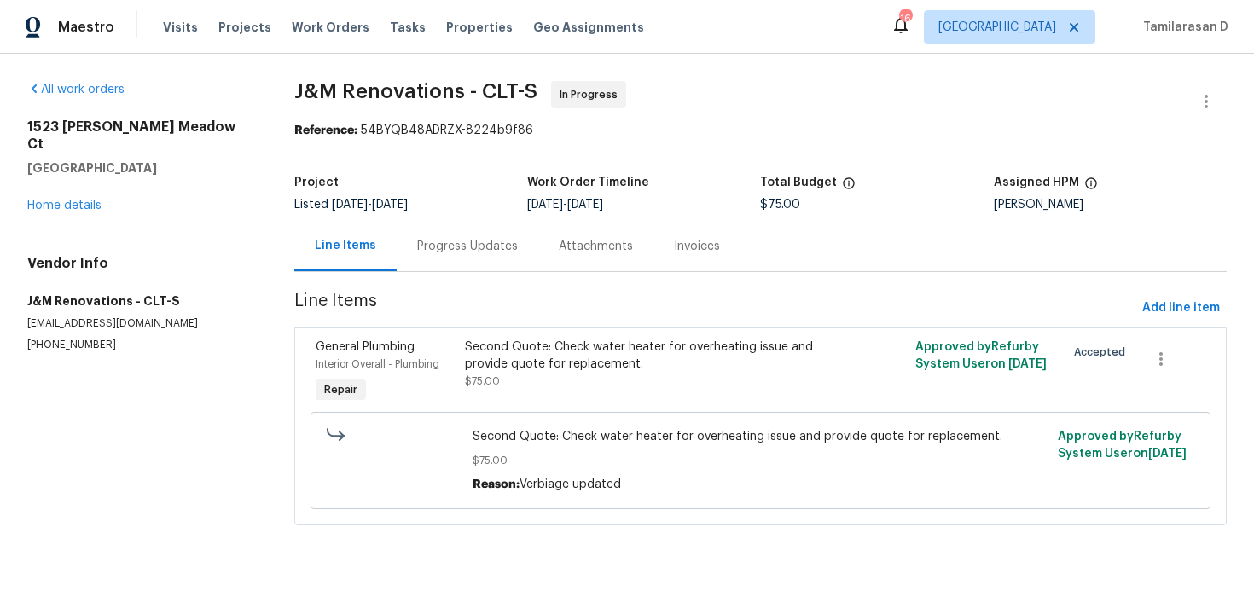
click at [469, 254] on div "Progress Updates" at bounding box center [467, 246] width 101 height 17
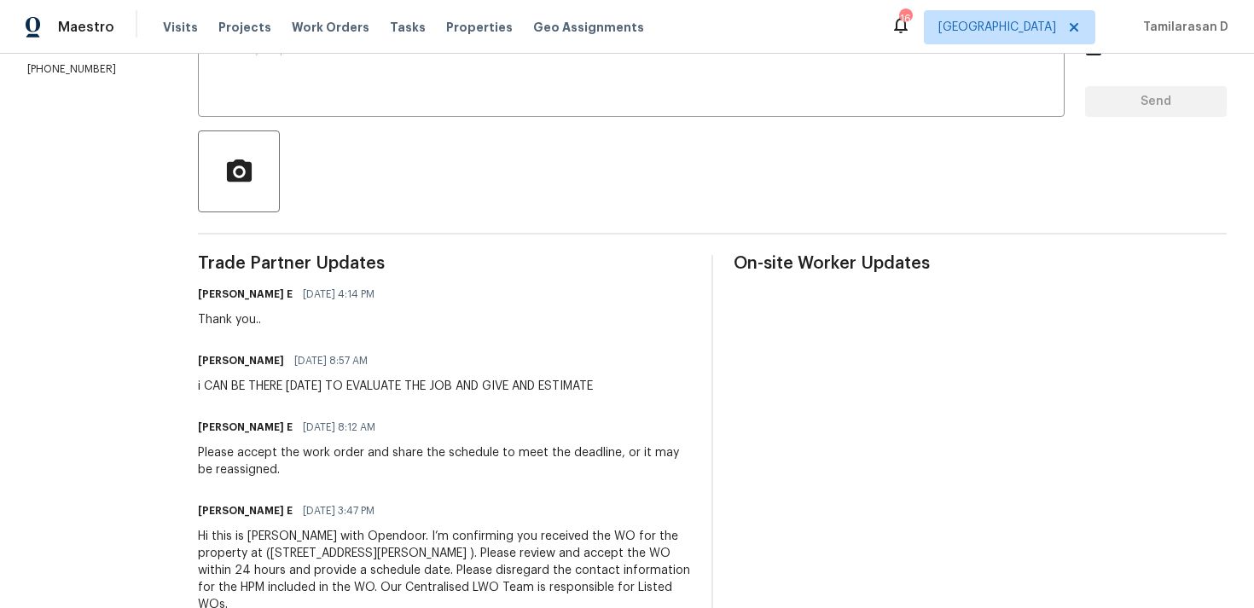
scroll to position [323, 0]
click at [442, 389] on div "i CAN BE THERE [DATE] TO EVALUATE THE JOB AND GIVE AND ESTIMATE" at bounding box center [395, 387] width 395 height 17
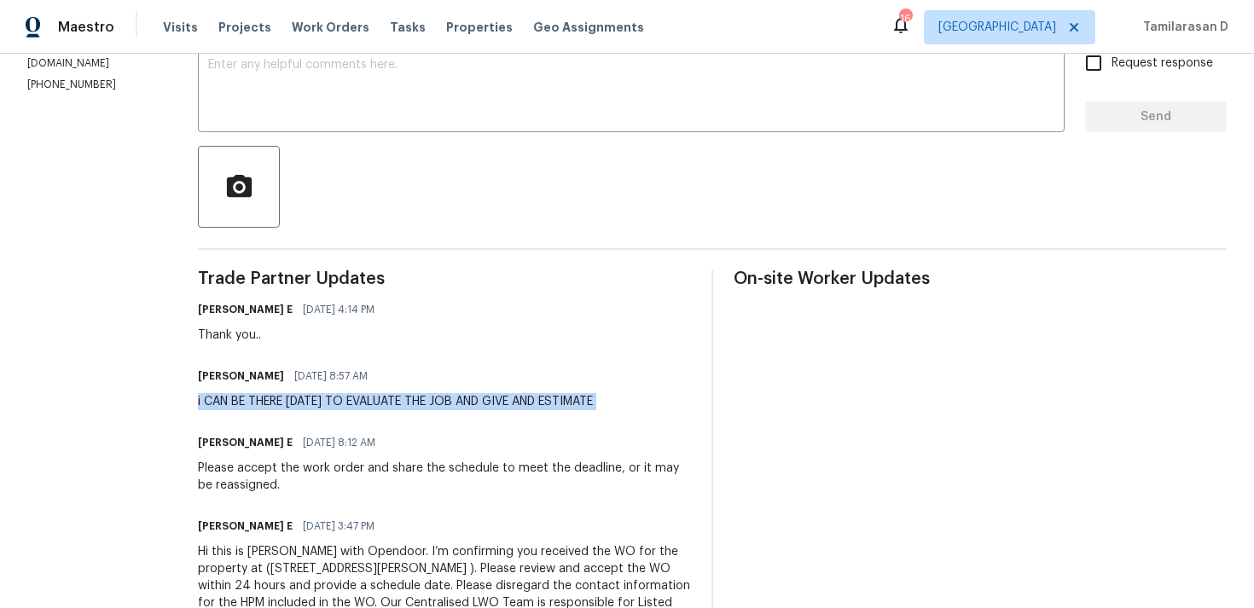
scroll to position [308, 0]
click at [470, 351] on div "Trade Partner Updates [PERSON_NAME] E [DATE] 4:14 PM Thank you.. [PERSON_NAME] …" at bounding box center [444, 460] width 493 height 379
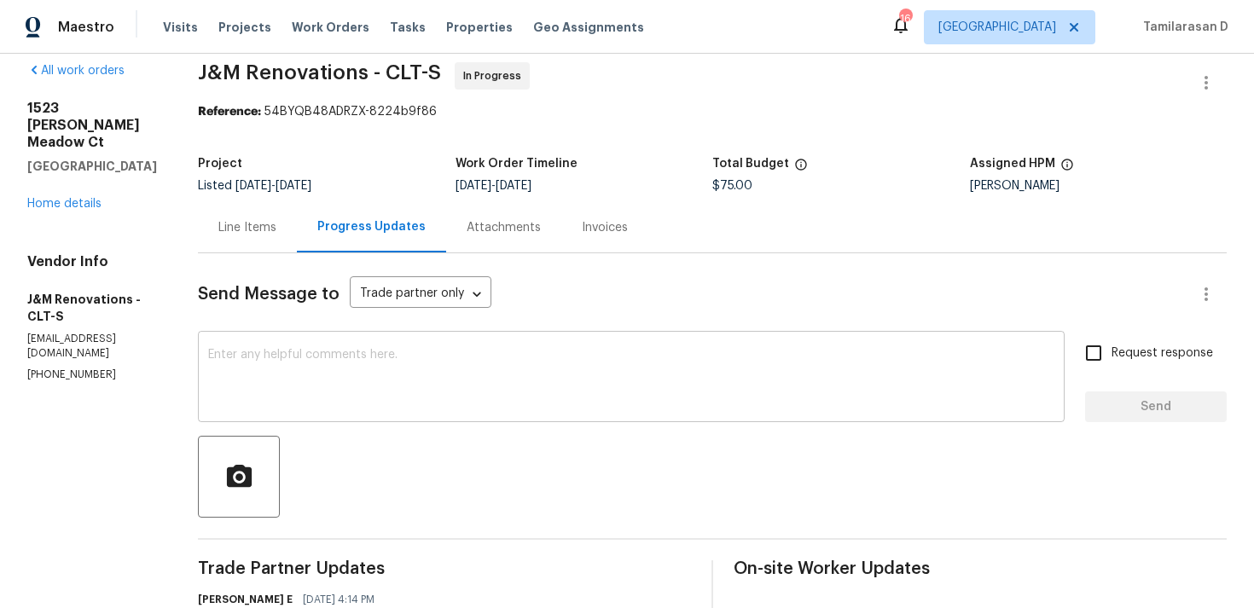
click at [352, 376] on textarea at bounding box center [631, 379] width 846 height 60
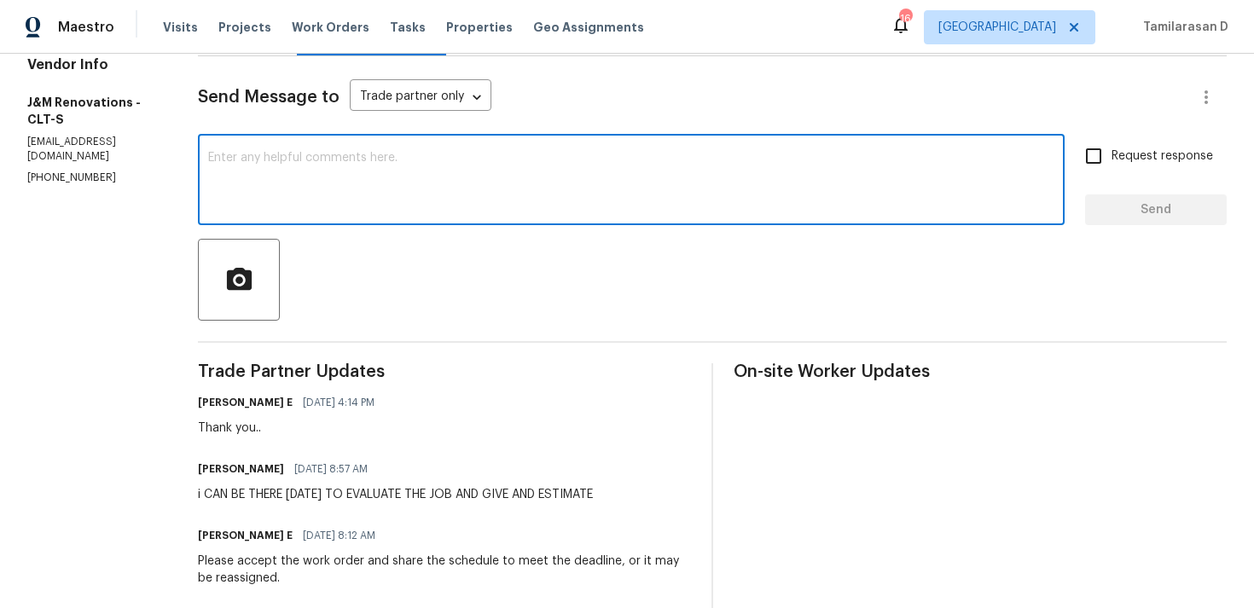
scroll to position [210, 0]
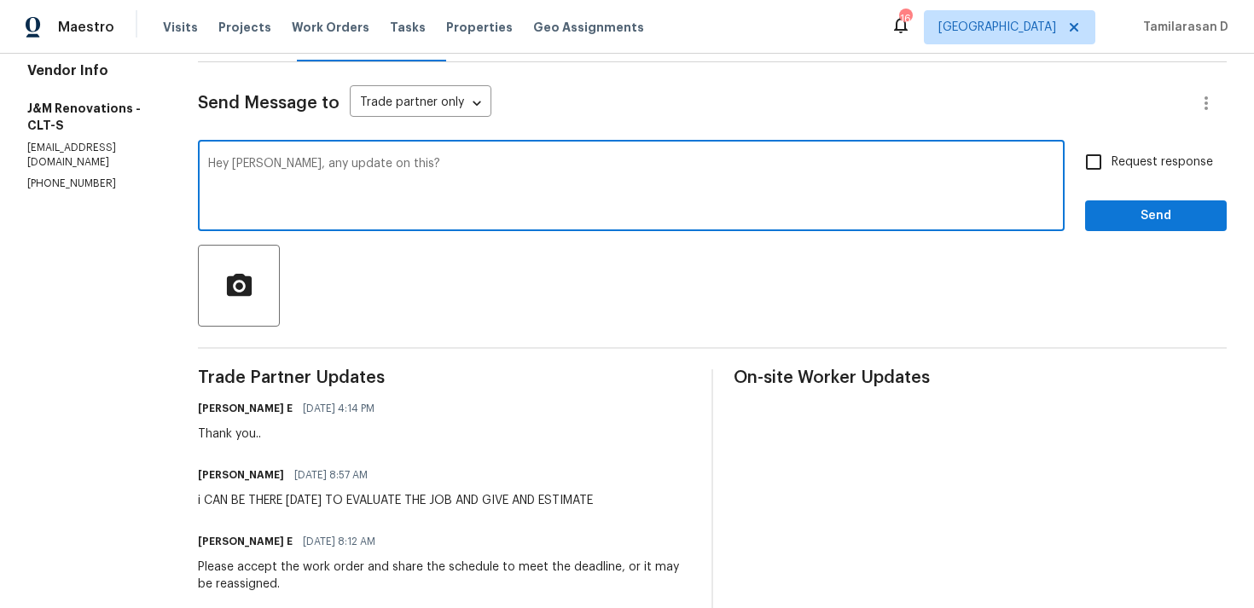
type textarea "Hey [PERSON_NAME], any update on this?"
click at [1109, 149] on input "Request response" at bounding box center [1094, 162] width 36 height 36
checkbox input "true"
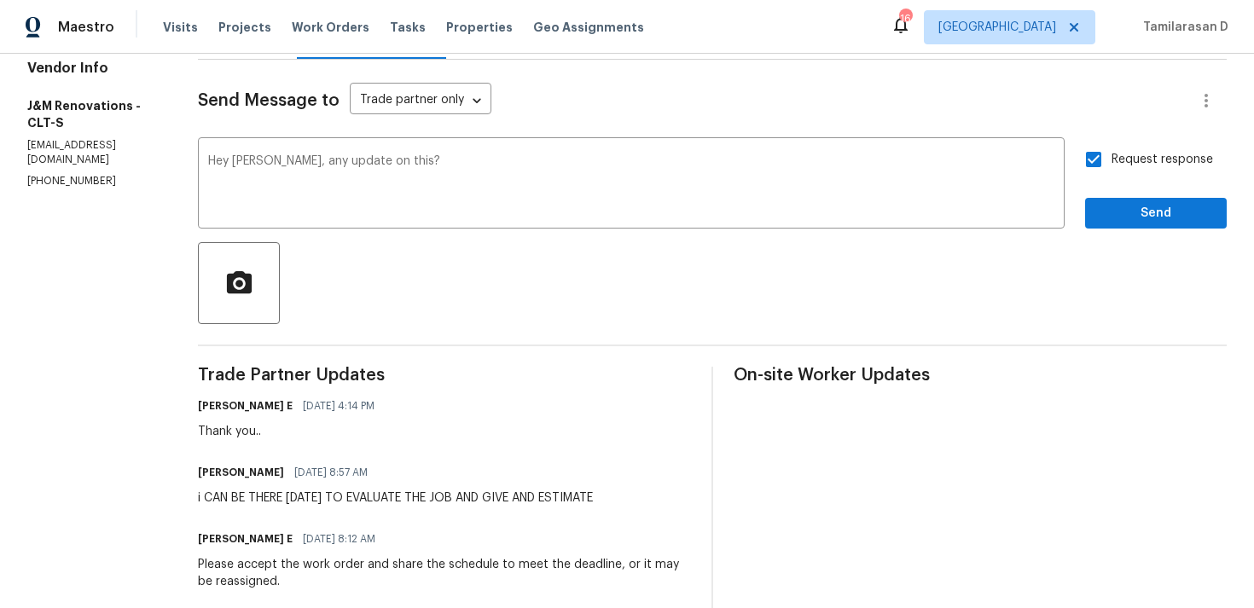
scroll to position [0, 0]
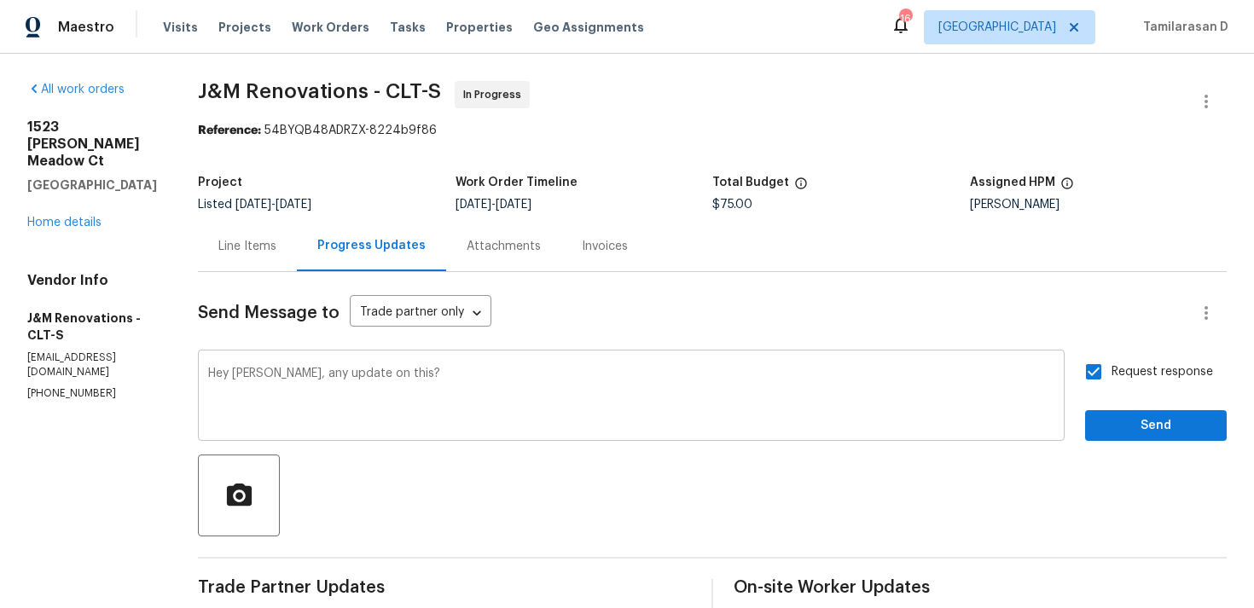
click at [422, 375] on textarea "Hey [PERSON_NAME], any update on this?" at bounding box center [631, 398] width 846 height 60
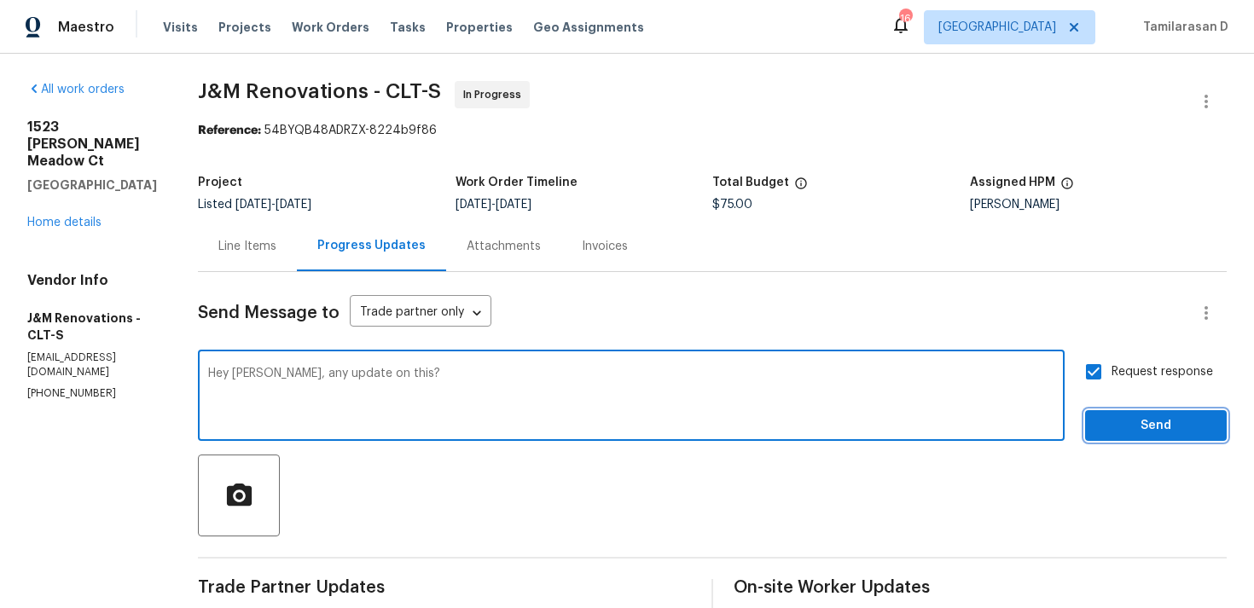
click at [1136, 421] on span "Send" at bounding box center [1156, 426] width 114 height 21
